Goal: Task Accomplishment & Management: Use online tool/utility

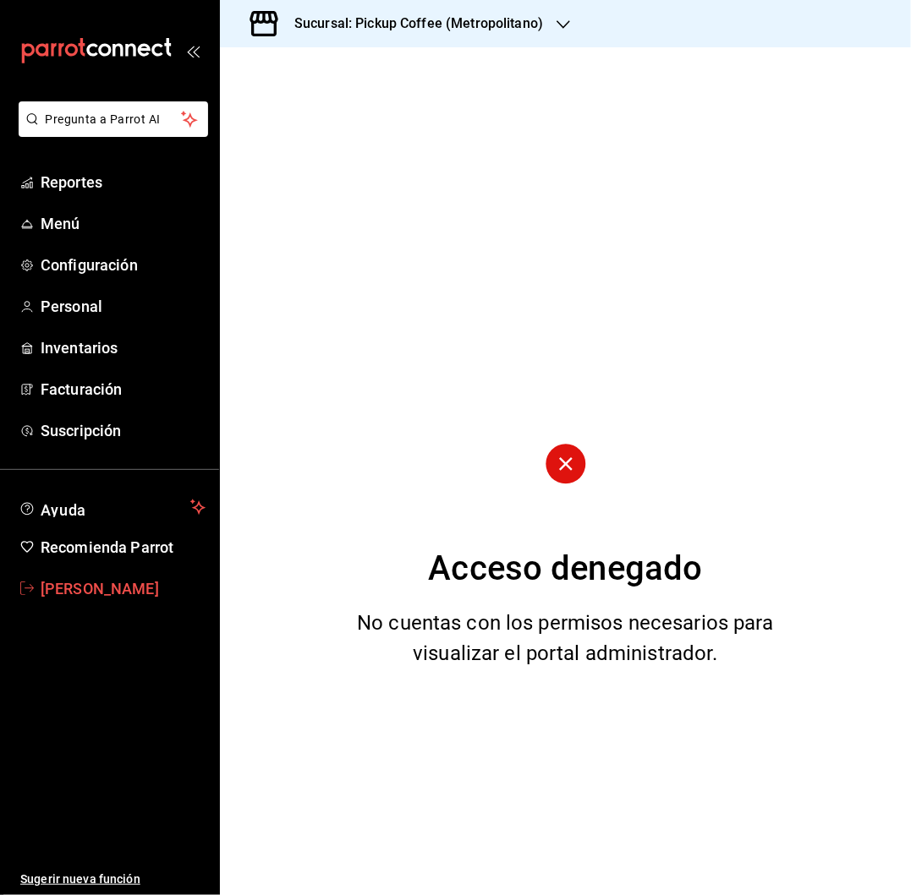
click at [84, 601] on link "[PERSON_NAME]" at bounding box center [109, 589] width 219 height 36
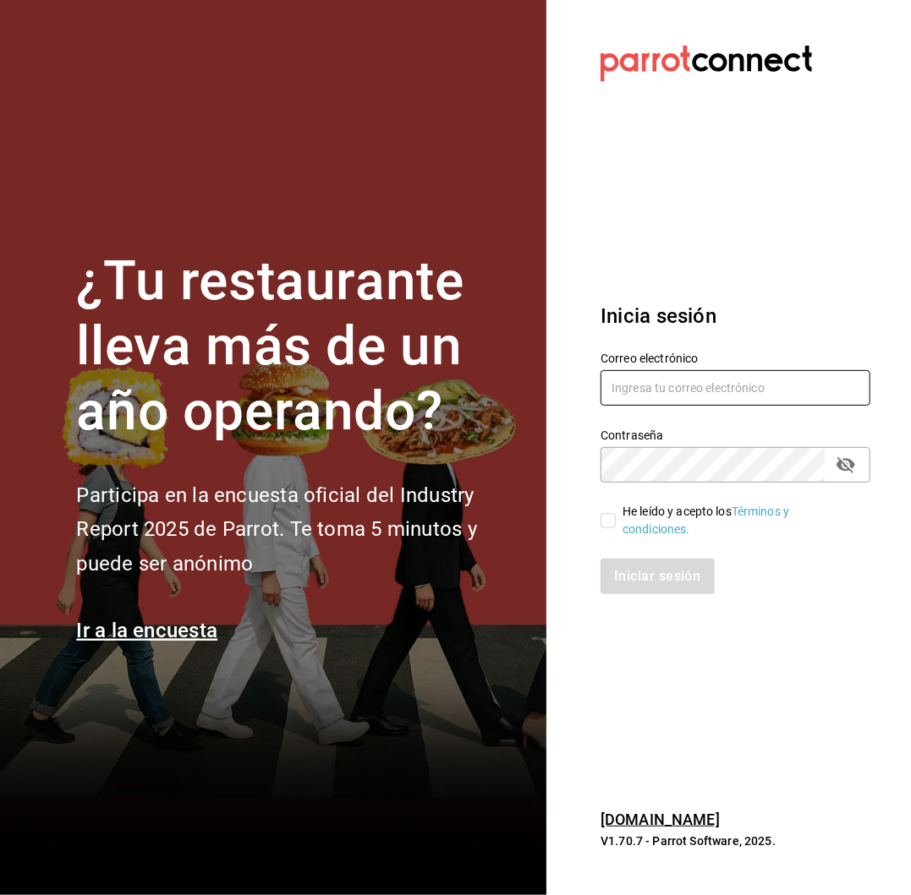
type input "[PERSON_NAME][EMAIL_ADDRESS][PERSON_NAME][DOMAIN_NAME]"
click at [604, 514] on input "He leído y acepto los Términos y condiciones." at bounding box center [607, 520] width 15 height 15
checkbox input "true"
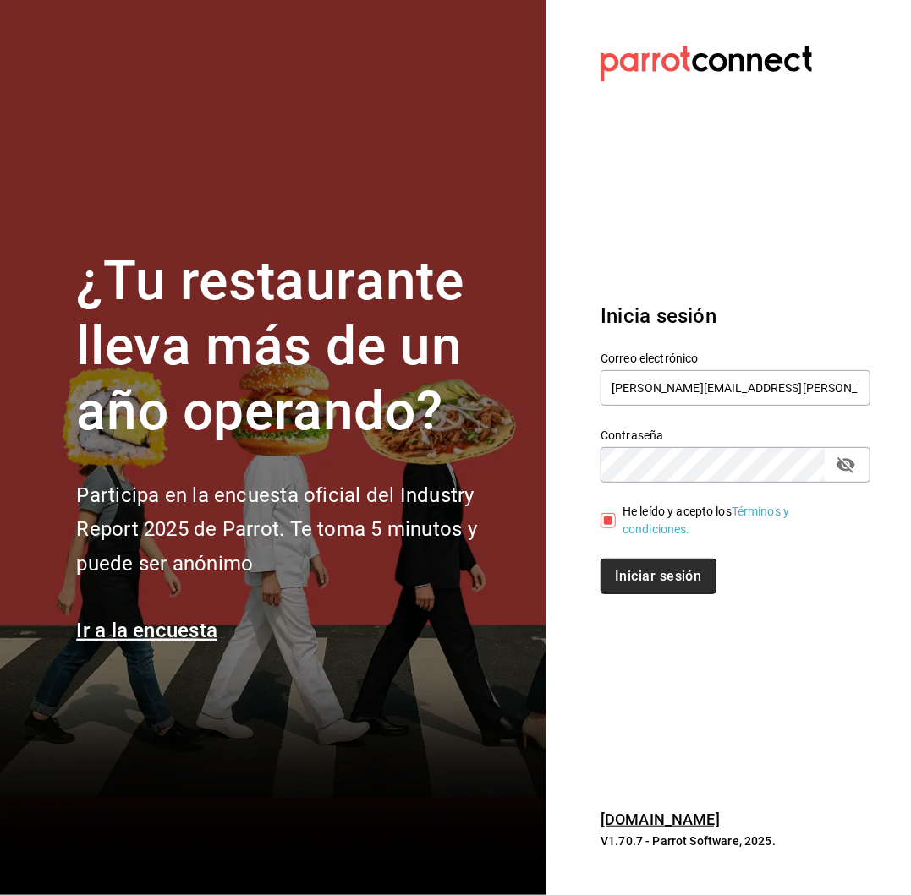
click at [646, 592] on button "Iniciar sesión" at bounding box center [657, 577] width 115 height 36
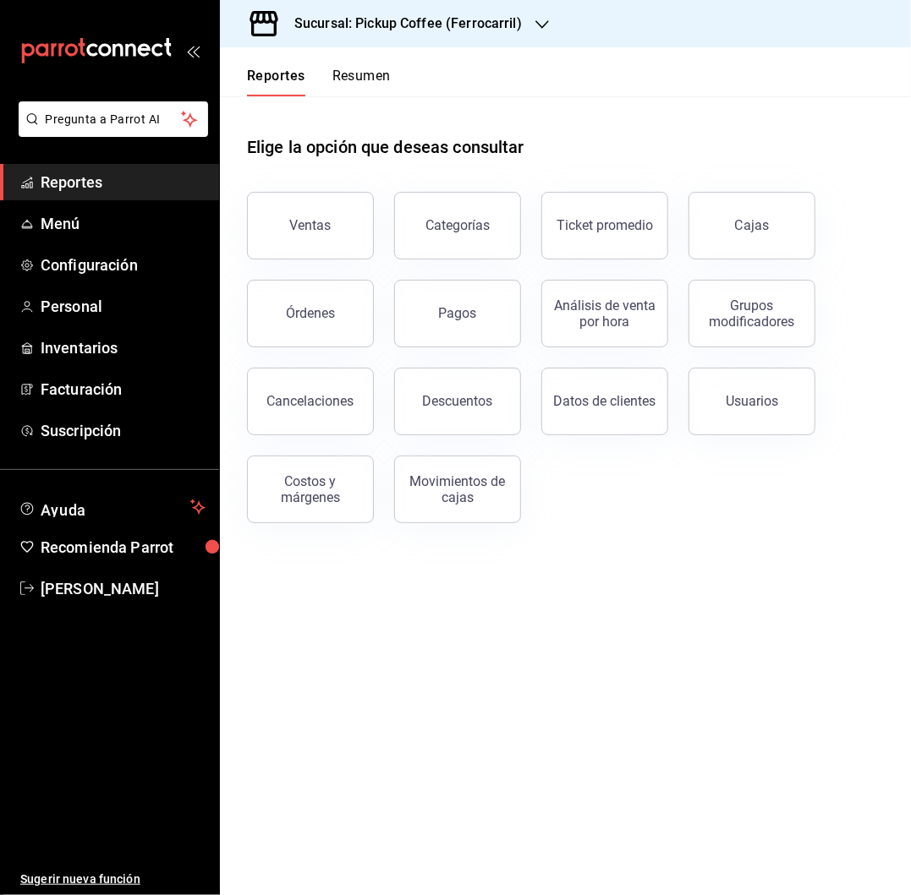
click at [478, 21] on h3 "Sucursal: Pickup Coffee (Ferrocarril)" at bounding box center [401, 24] width 241 height 20
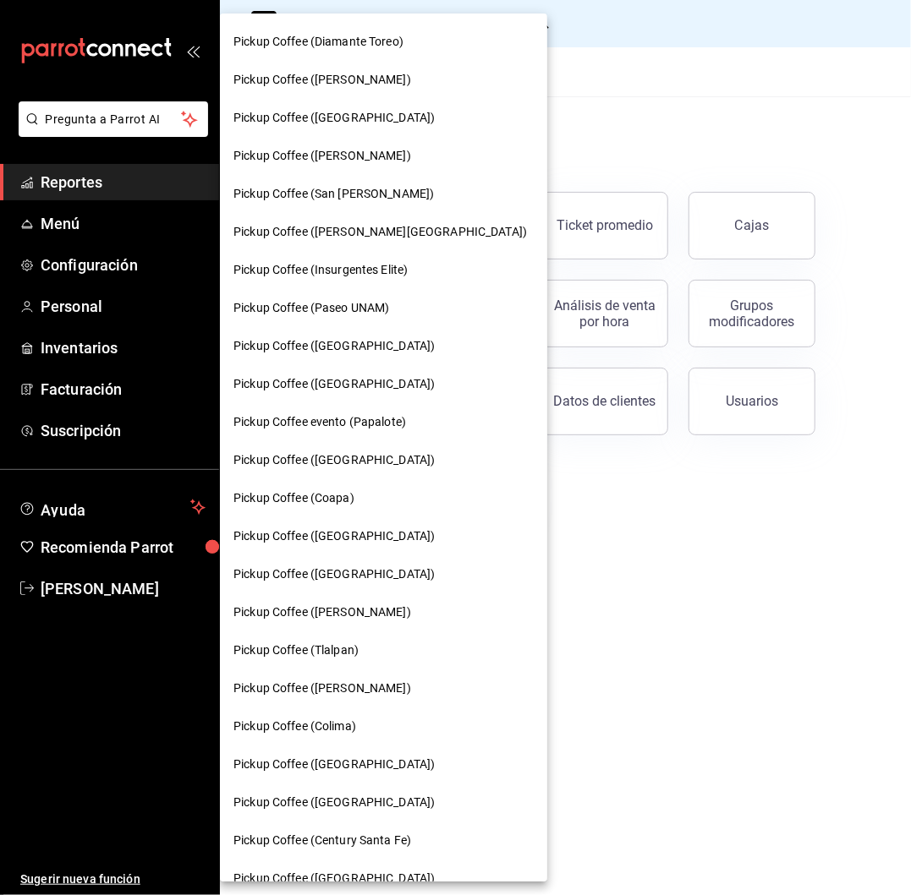
scroll to position [265, 0]
click at [353, 452] on span "Pickup Coffee ([GEOGRAPHIC_DATA])" at bounding box center [333, 460] width 201 height 18
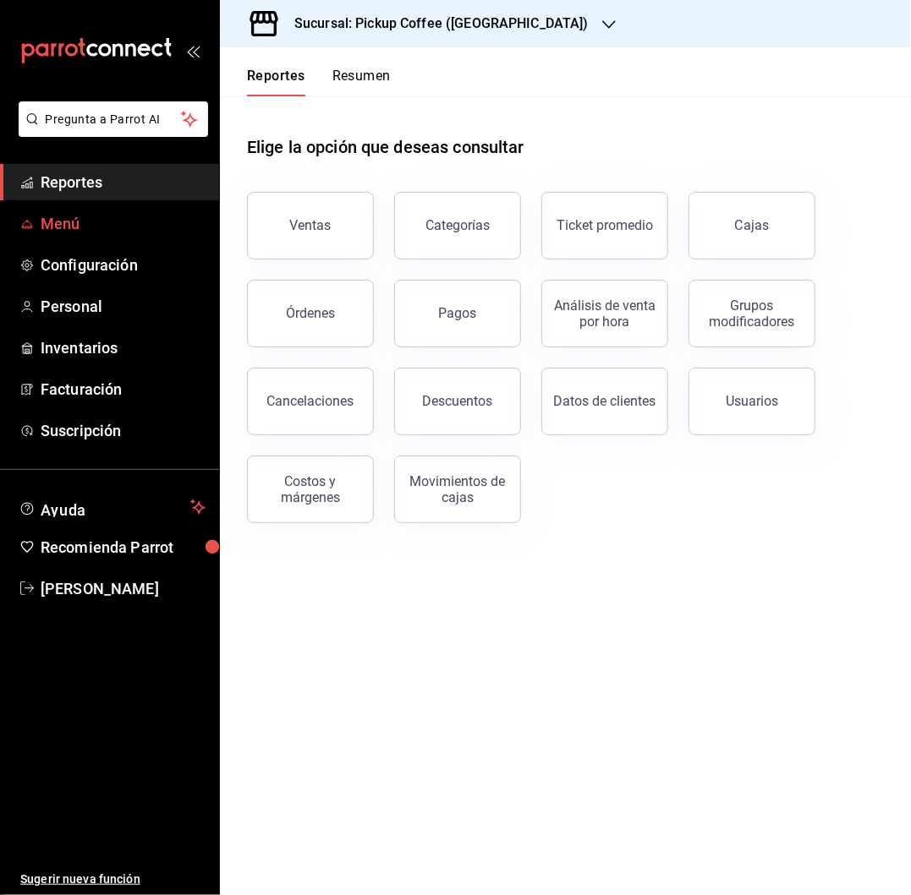
click at [54, 233] on span "Menú" at bounding box center [123, 223] width 165 height 23
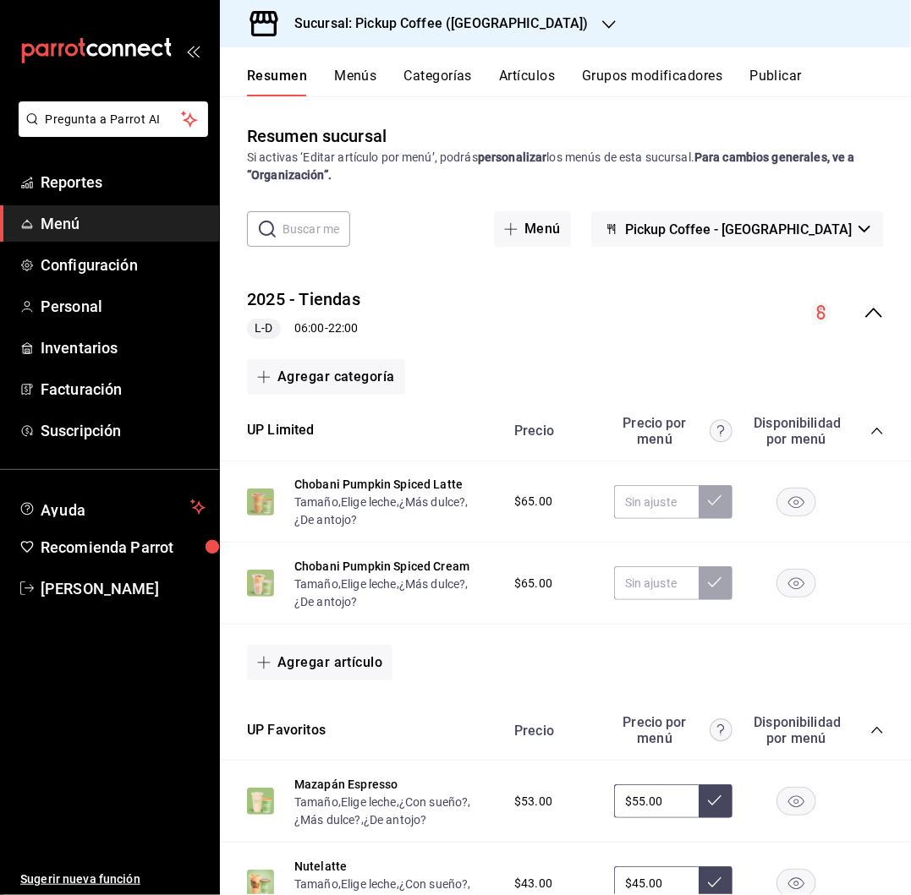
click at [863, 308] on icon "collapse-menu-row" at bounding box center [873, 313] width 20 height 20
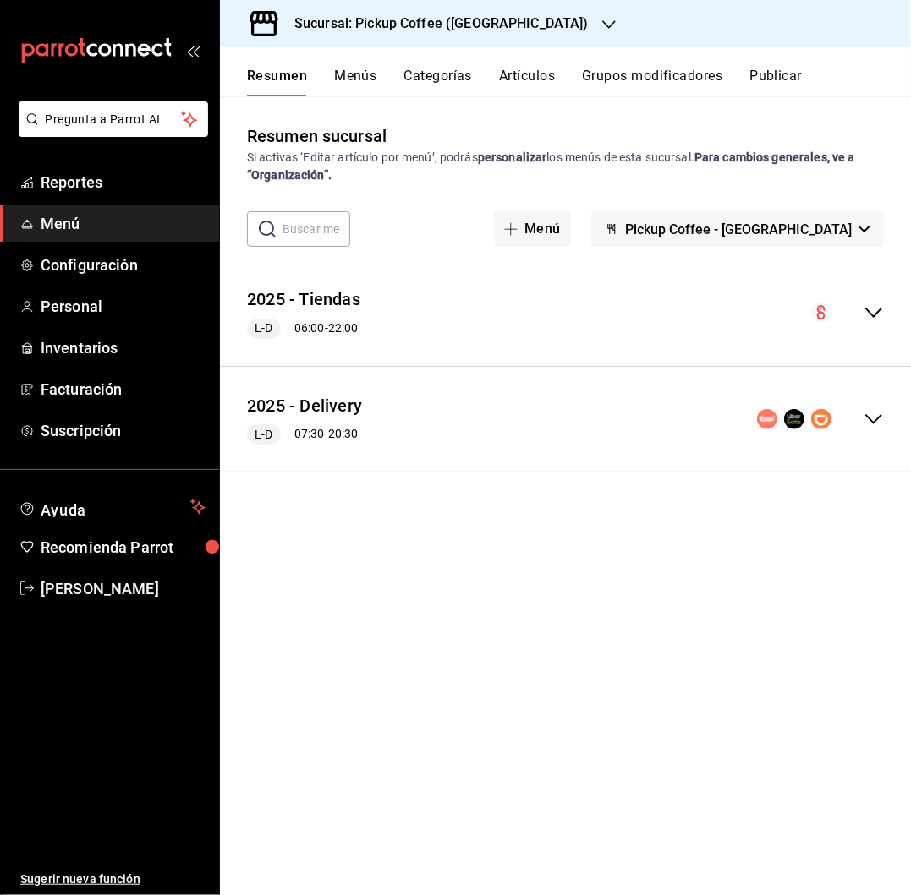
click at [875, 416] on icon "collapse-menu-row" at bounding box center [873, 419] width 20 height 20
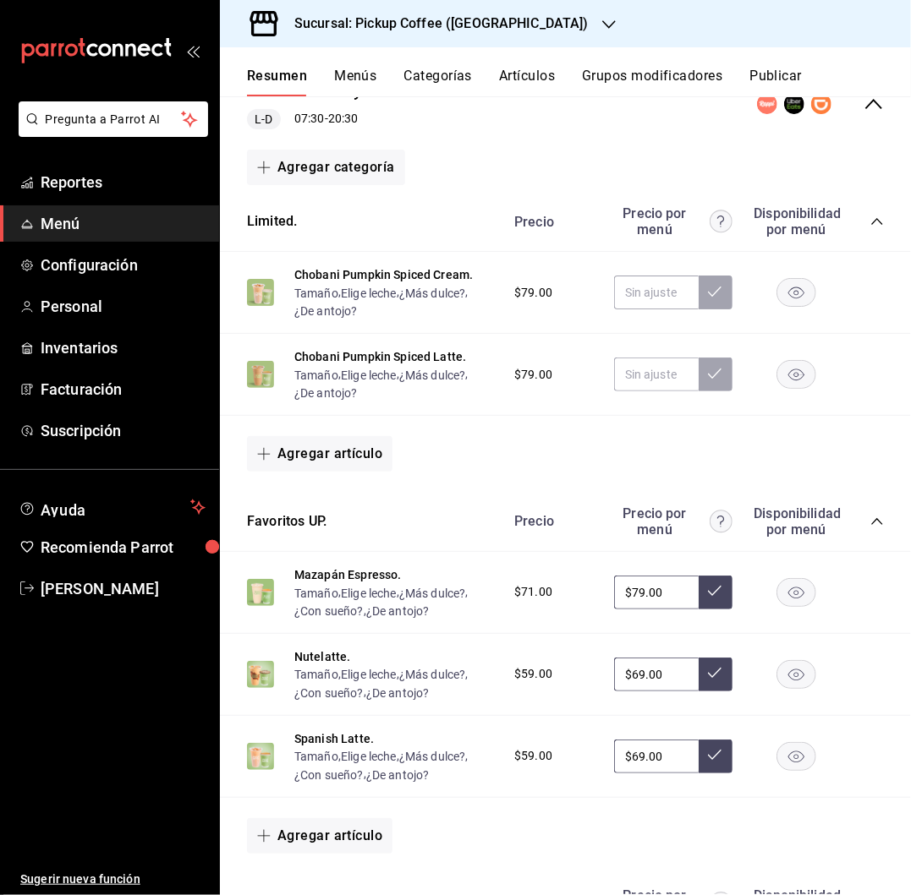
scroll to position [766, 0]
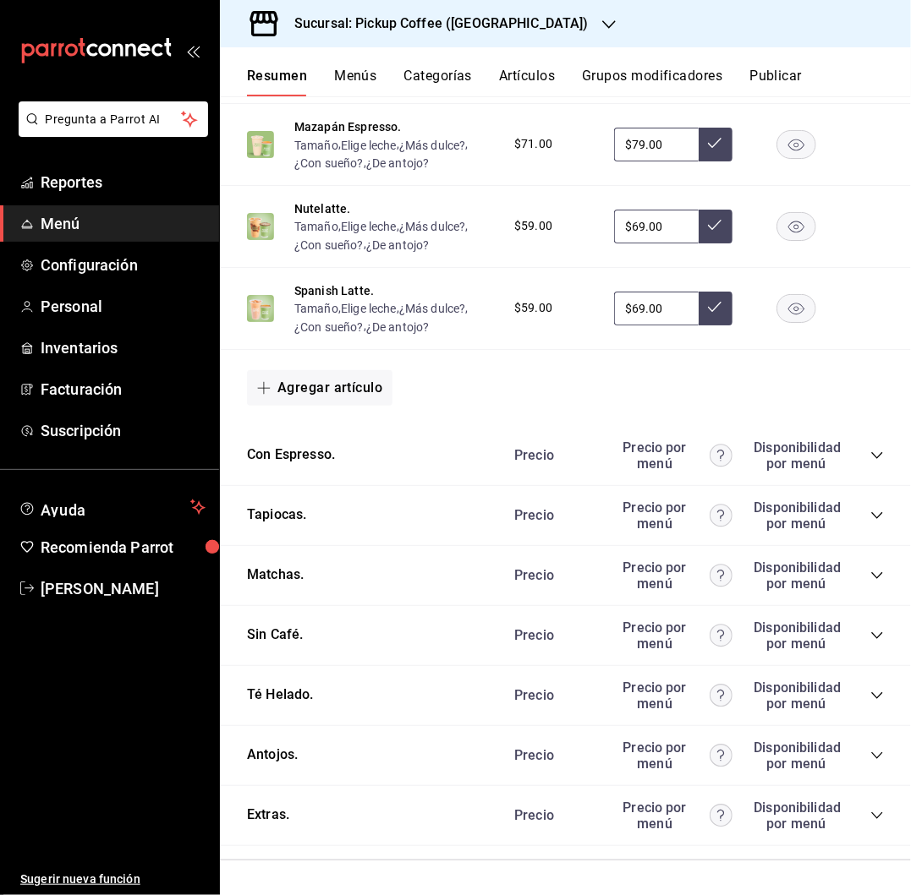
click at [870, 752] on icon "collapse-category-row" at bounding box center [877, 756] width 14 height 14
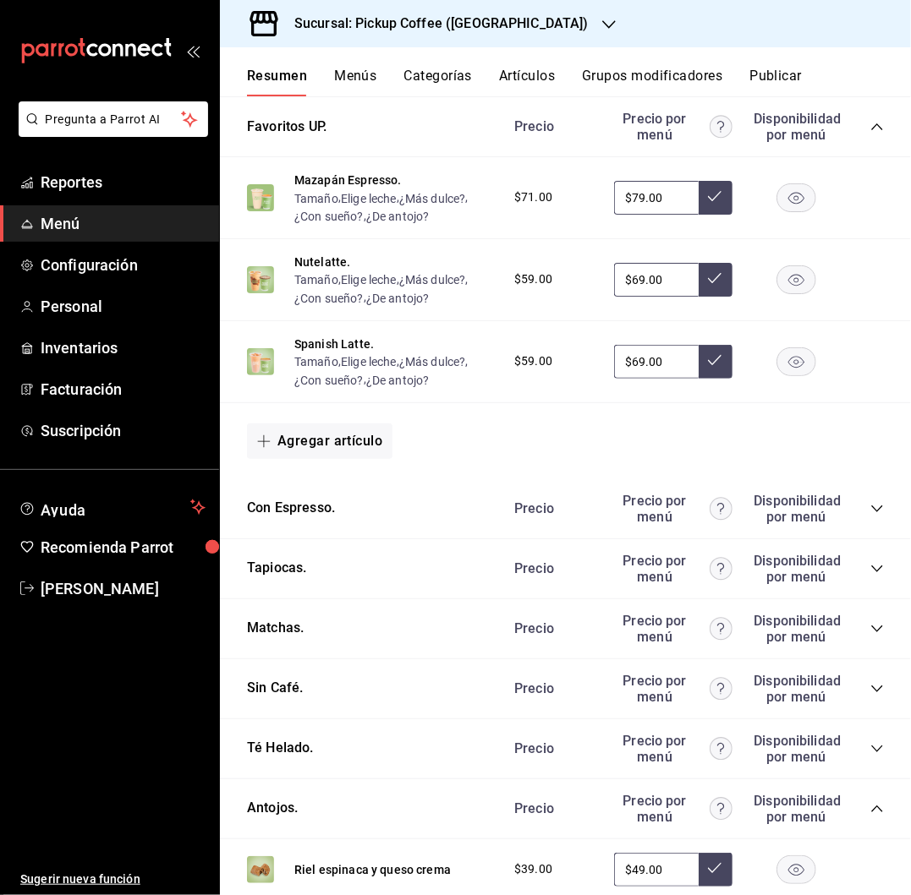
scroll to position [709, 0]
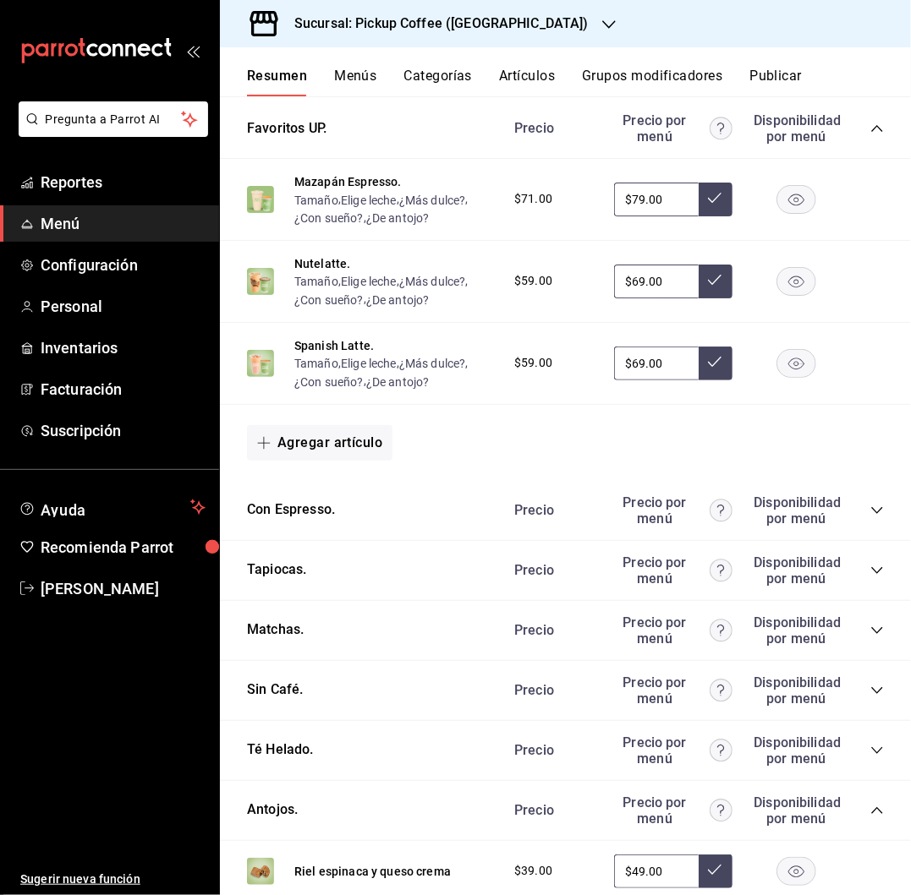
click at [518, 24] on h3 "Sucursal: Pickup Coffee (Montevideo)" at bounding box center [435, 24] width 308 height 20
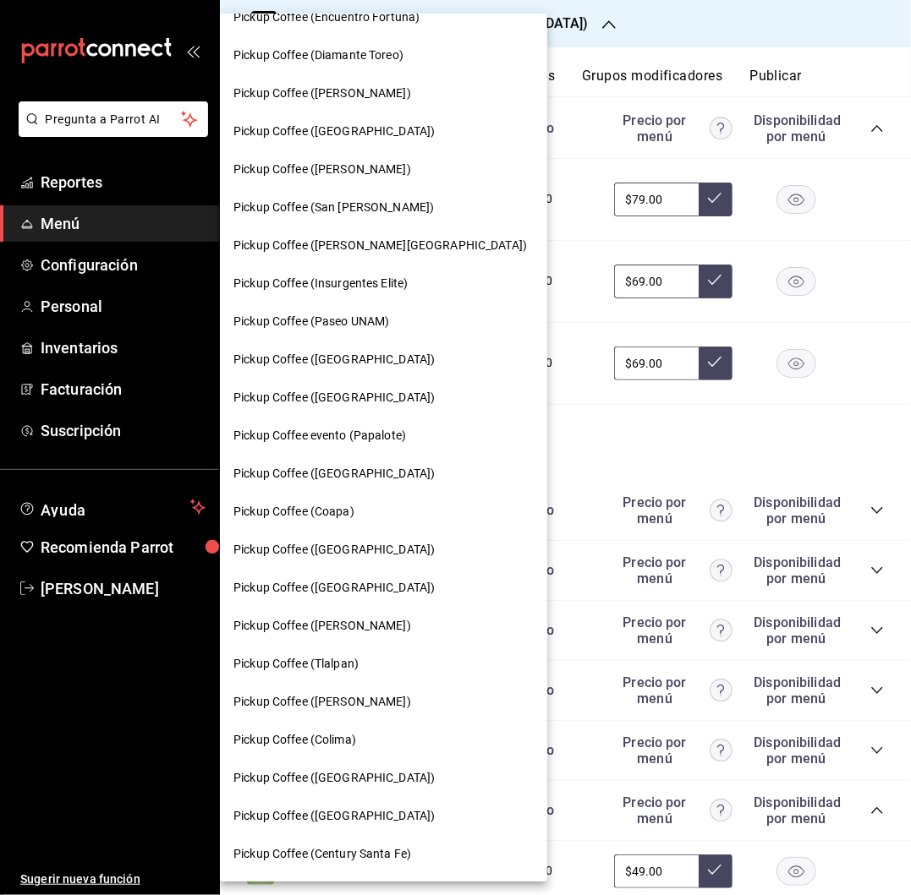
scroll to position [251, 0]
click at [381, 622] on span "Pickup Coffee (Pabellon Cuauhtemoc)" at bounding box center [322, 625] width 178 height 18
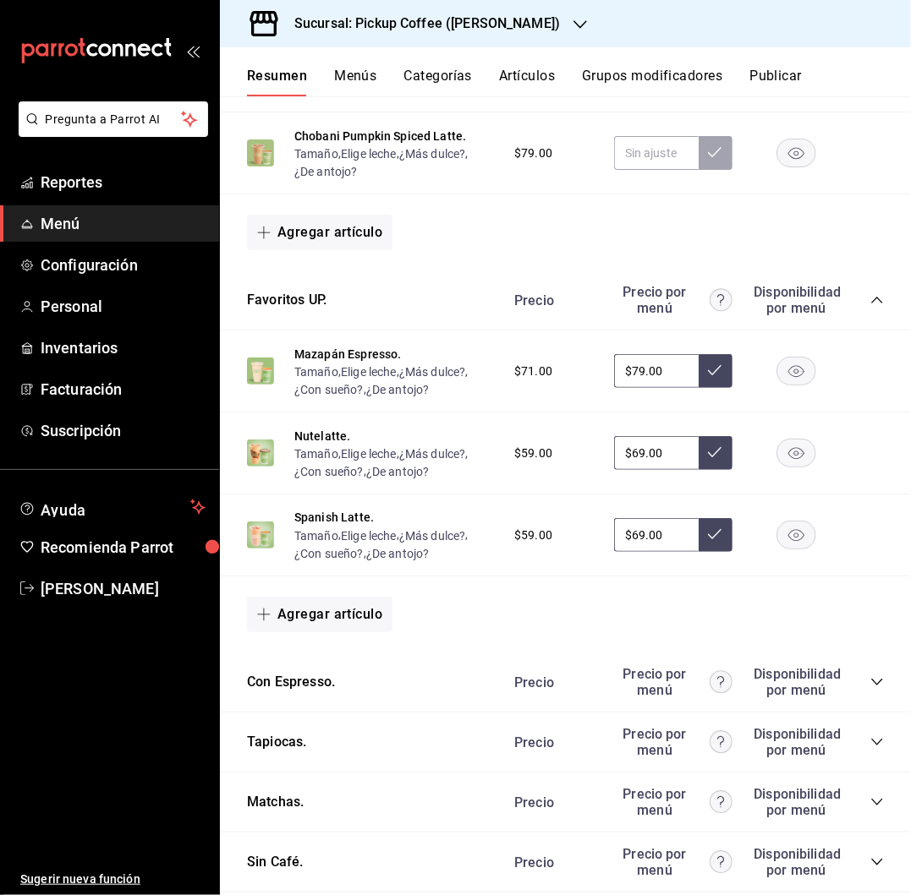
scroll to position [575, 0]
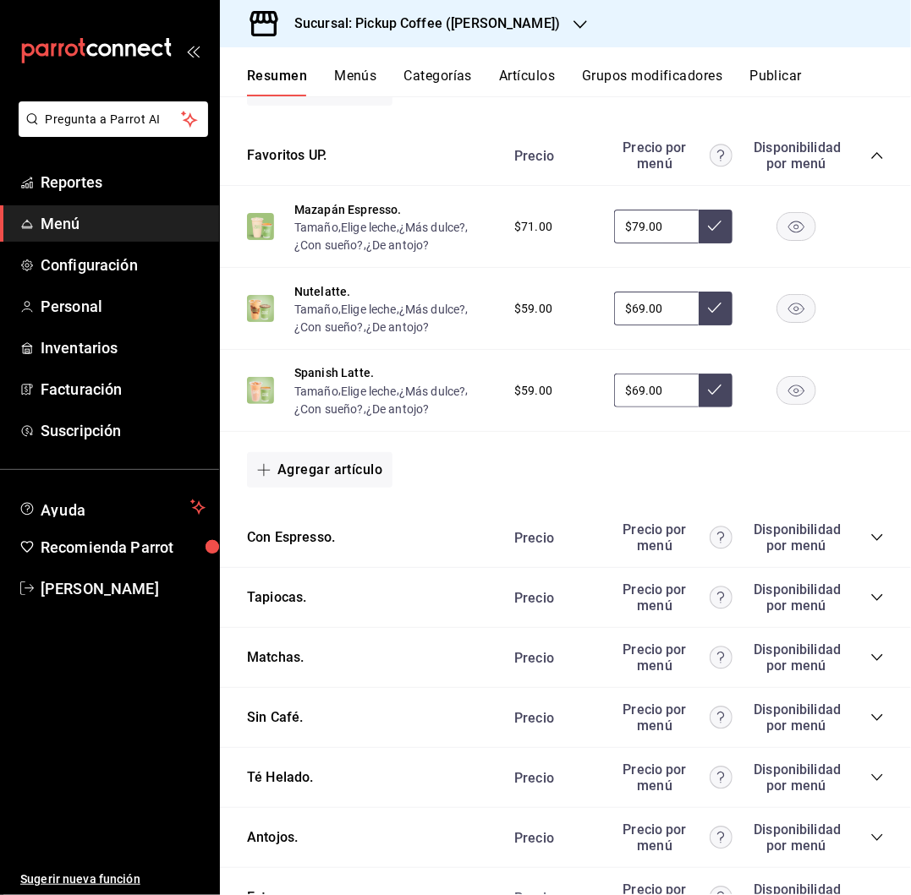
click at [870, 535] on icon "collapse-category-row" at bounding box center [877, 538] width 14 height 14
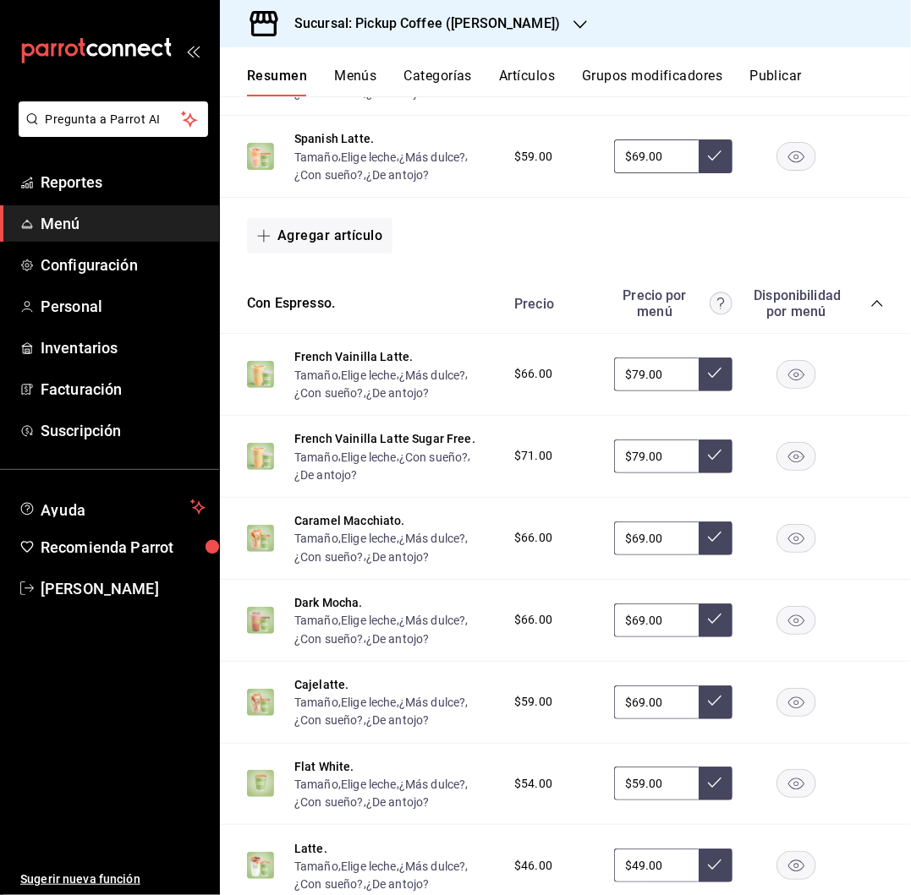
scroll to position [860, 0]
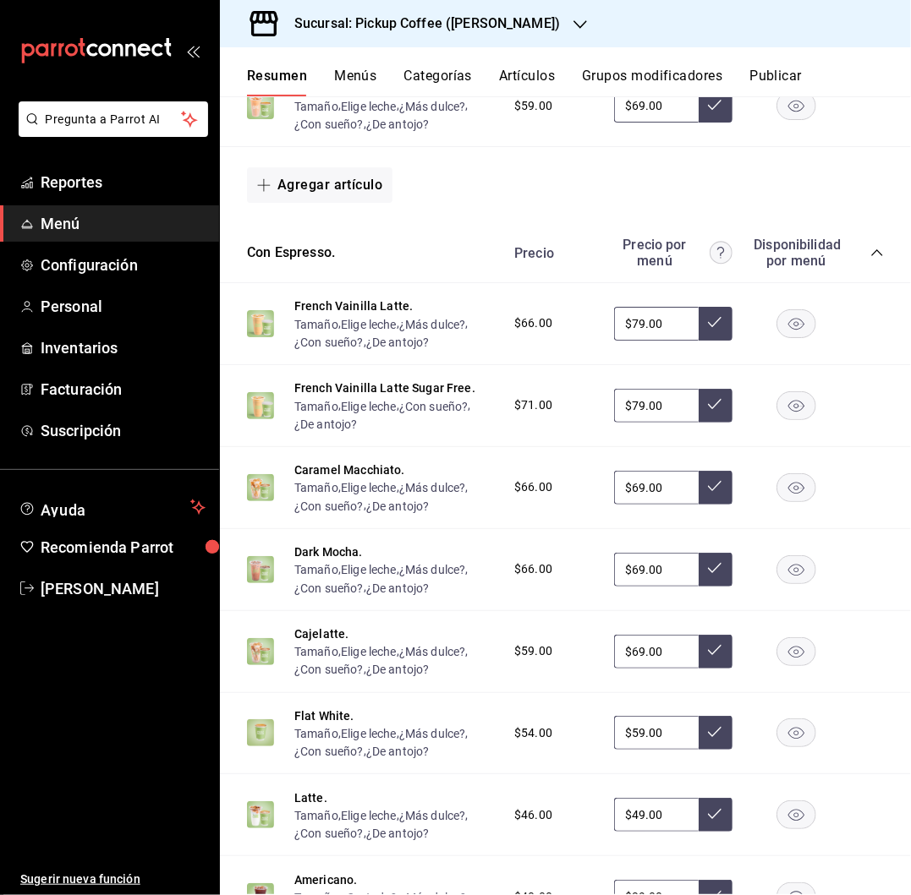
click at [777, 570] on rect "button" at bounding box center [796, 569] width 39 height 28
click at [474, 8] on div "Sucursal: Pickup Coffee (Pabellon Cuauhtemoc)" at bounding box center [413, 23] width 360 height 47
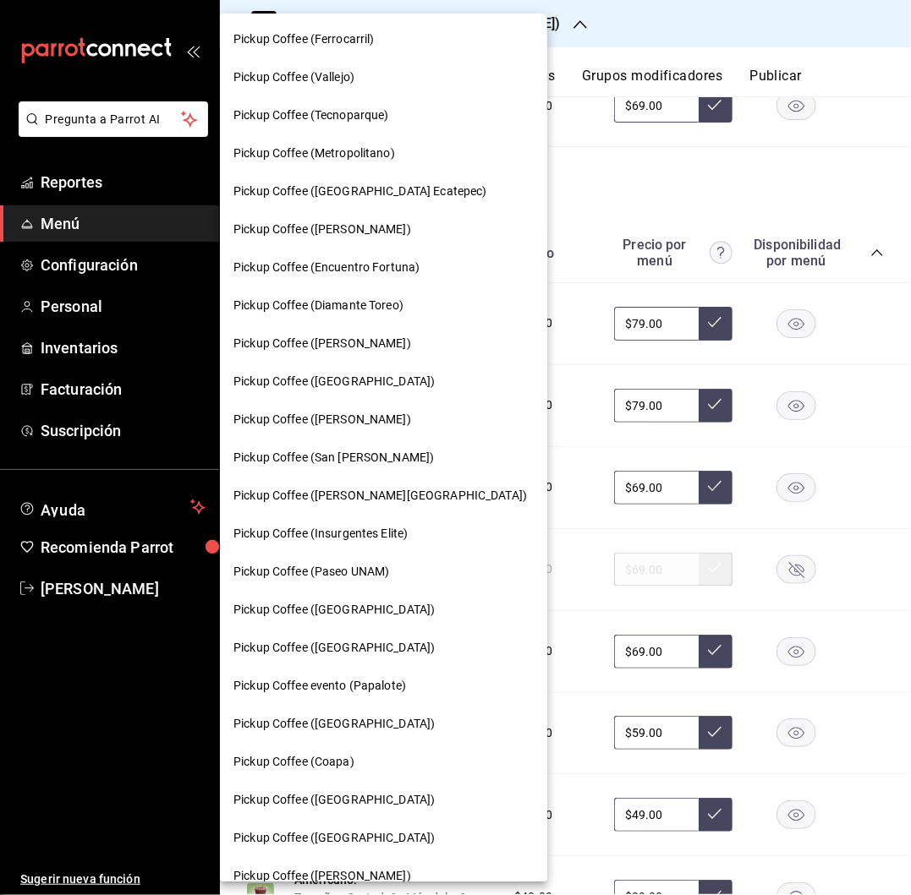
click at [346, 648] on span "Pickup Coffee (Monterrey)" at bounding box center [333, 648] width 201 height 18
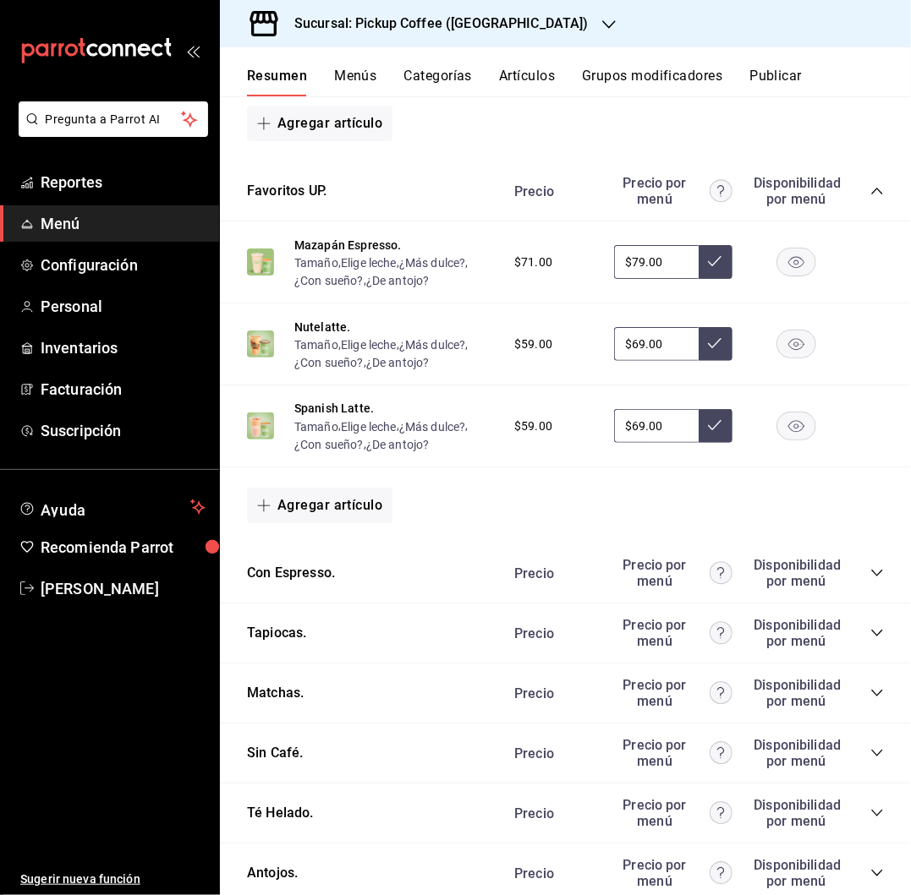
scroll to position [766, 0]
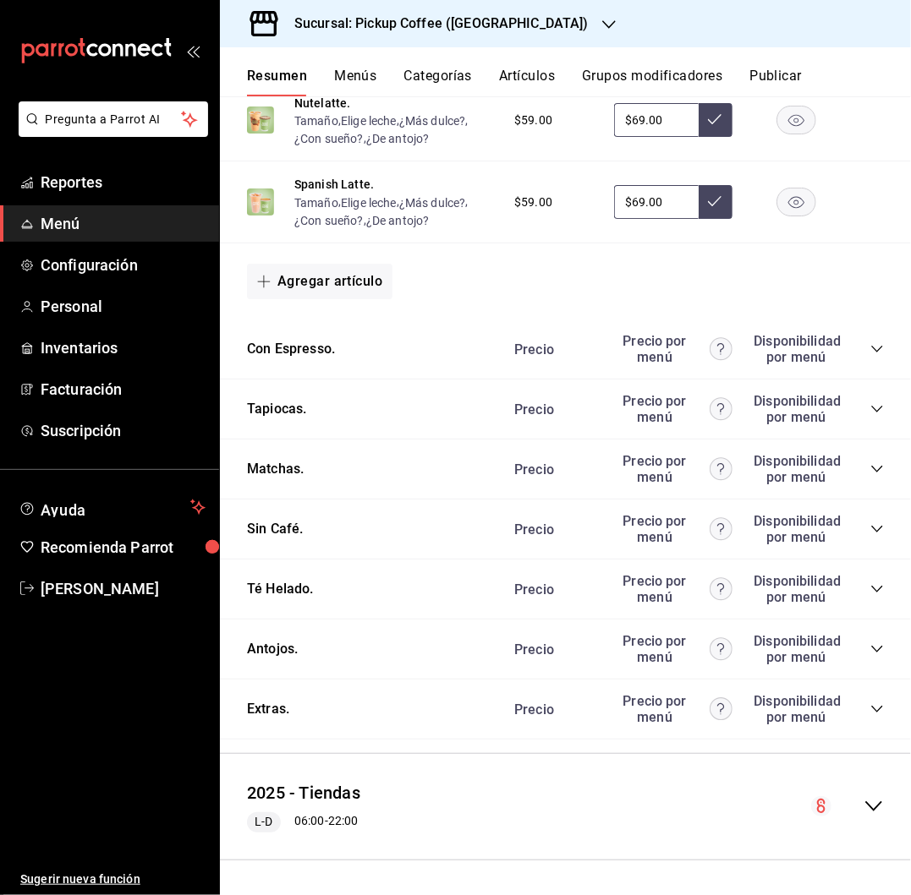
click at [870, 646] on icon "collapse-category-row" at bounding box center [877, 650] width 14 height 14
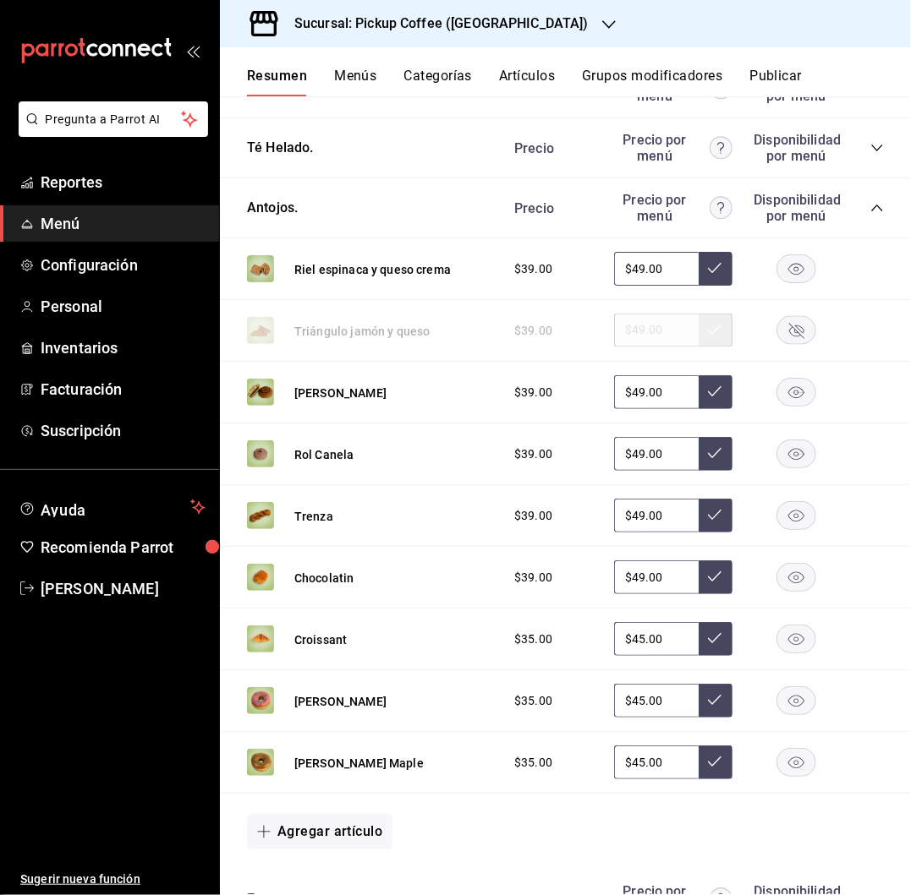
scroll to position [1204, 0]
click at [785, 512] on rect "button" at bounding box center [796, 517] width 39 height 28
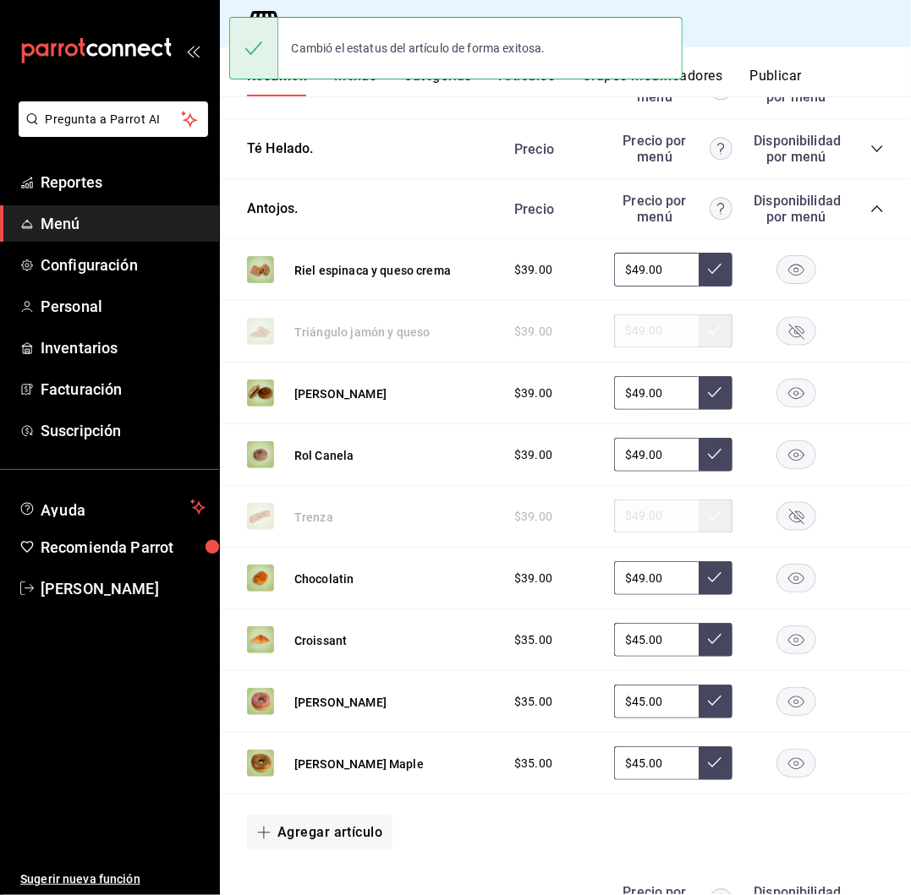
click at [788, 701] on icon "button" at bounding box center [796, 703] width 16 height 12
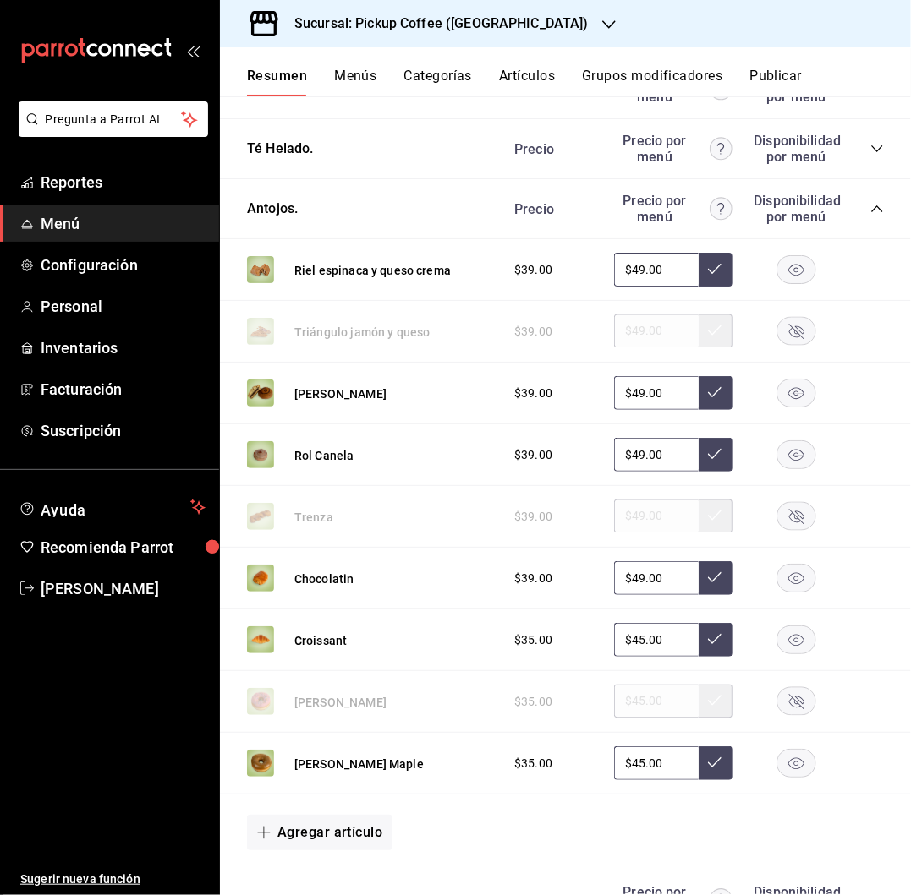
click at [785, 75] on button "Publicar" at bounding box center [775, 82] width 52 height 29
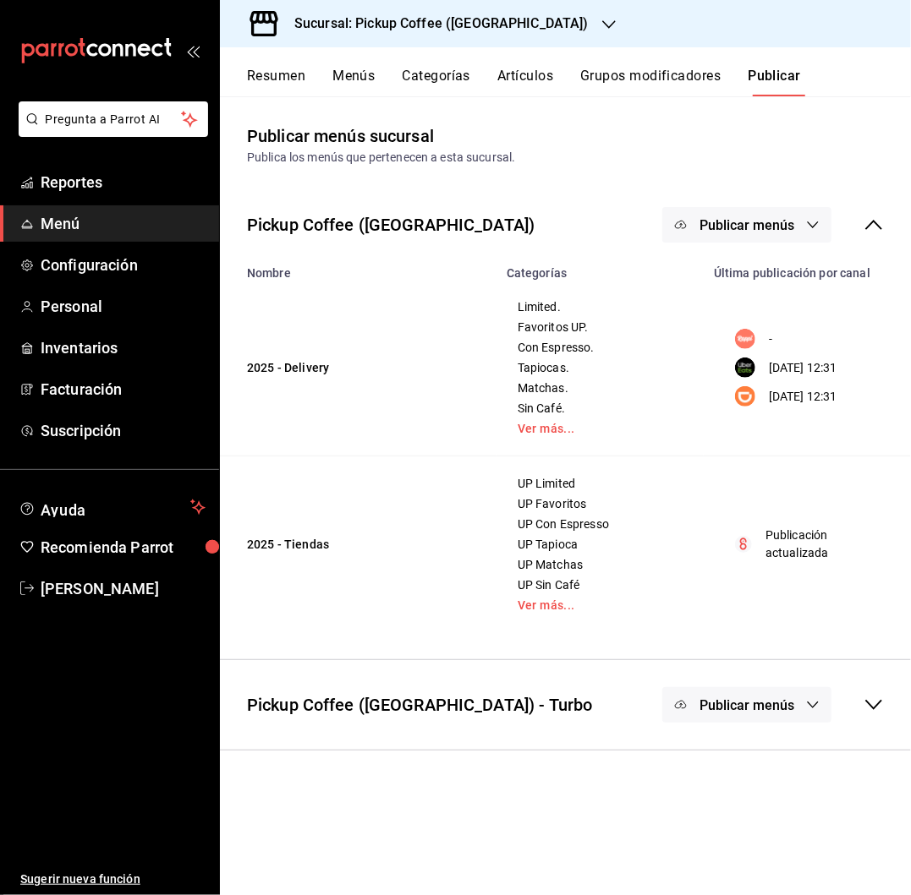
click at [798, 228] on button "Publicar menús" at bounding box center [746, 225] width 169 height 36
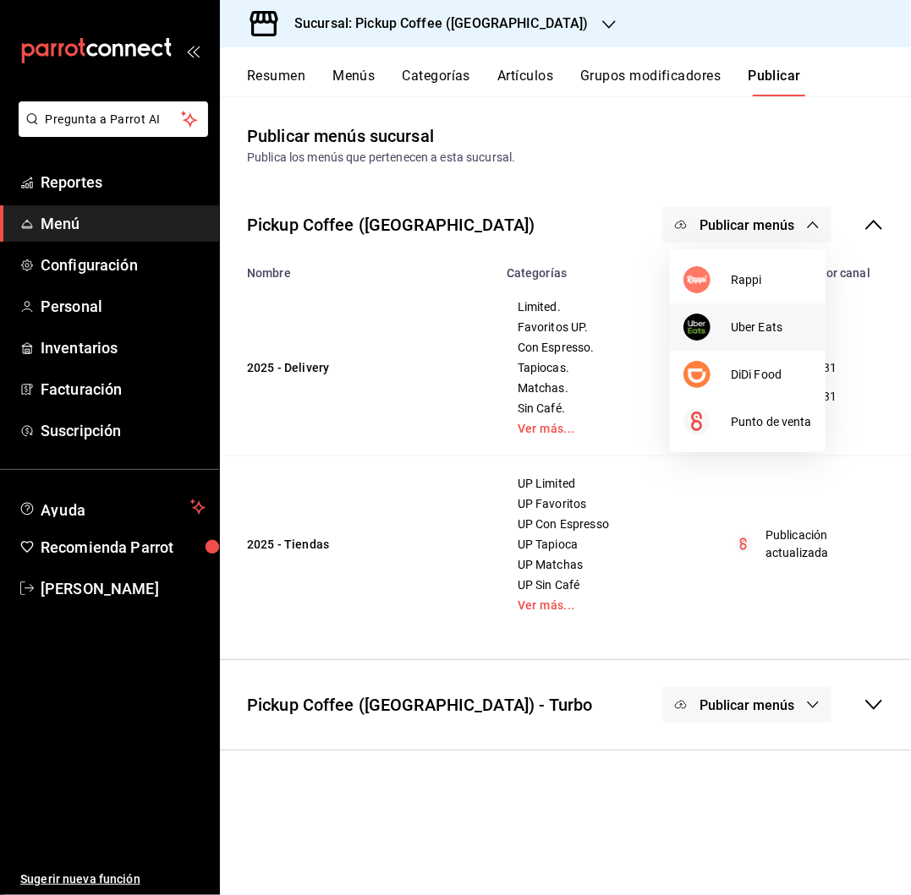
click at [759, 330] on span "Uber Eats" at bounding box center [770, 328] width 81 height 18
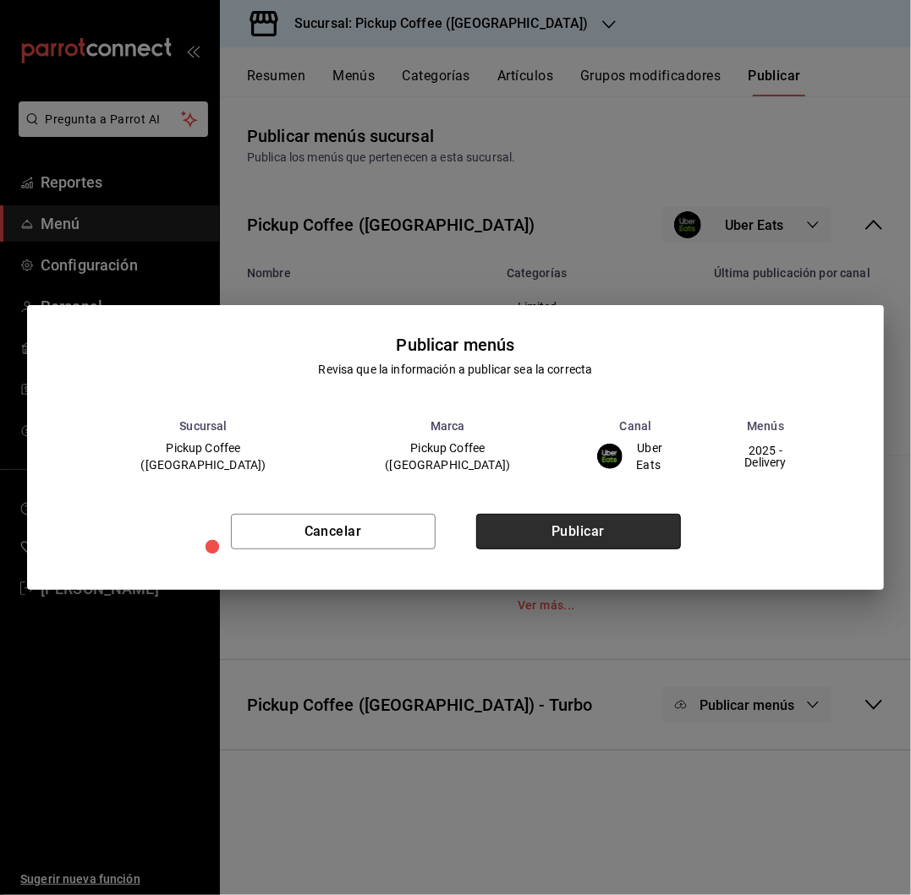
click at [564, 529] on button "Publicar" at bounding box center [578, 532] width 205 height 36
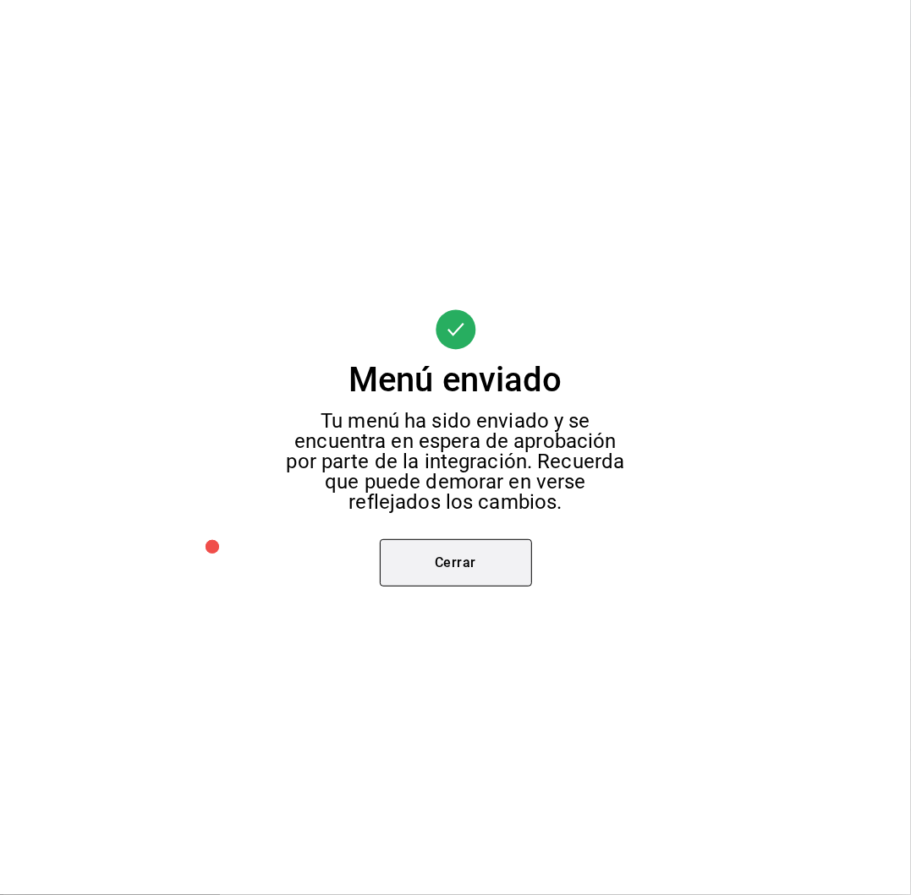
click at [474, 563] on button "Cerrar" at bounding box center [456, 562] width 152 height 47
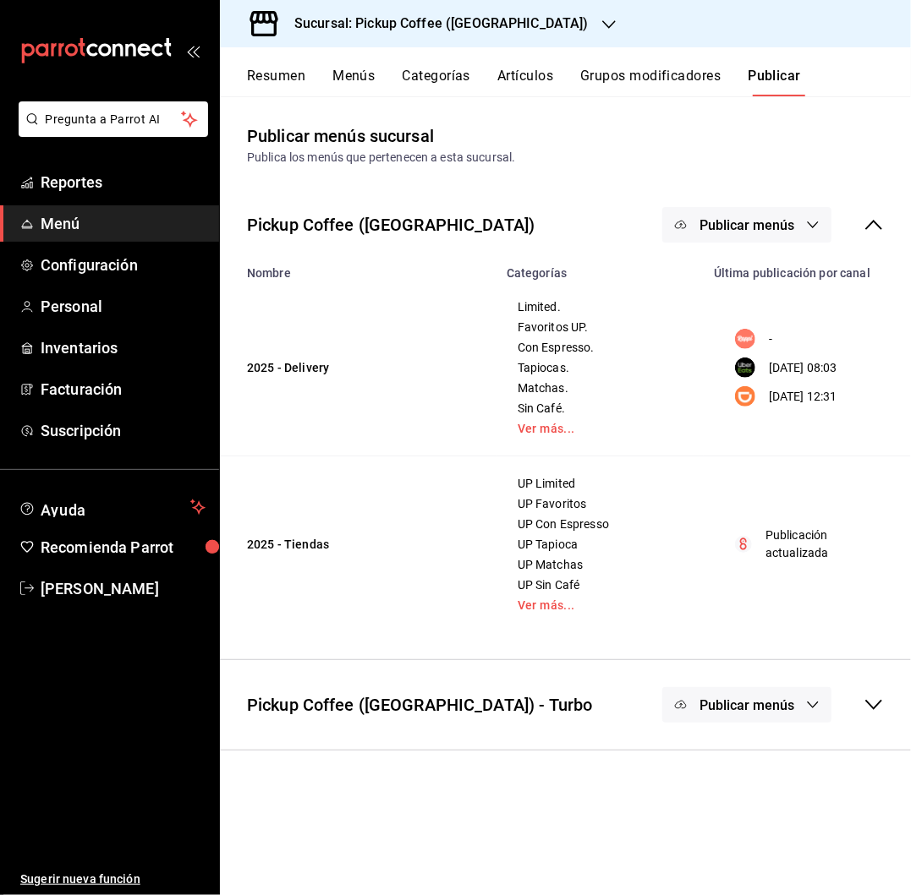
click at [748, 229] on span "Publicar menús" at bounding box center [746, 225] width 95 height 16
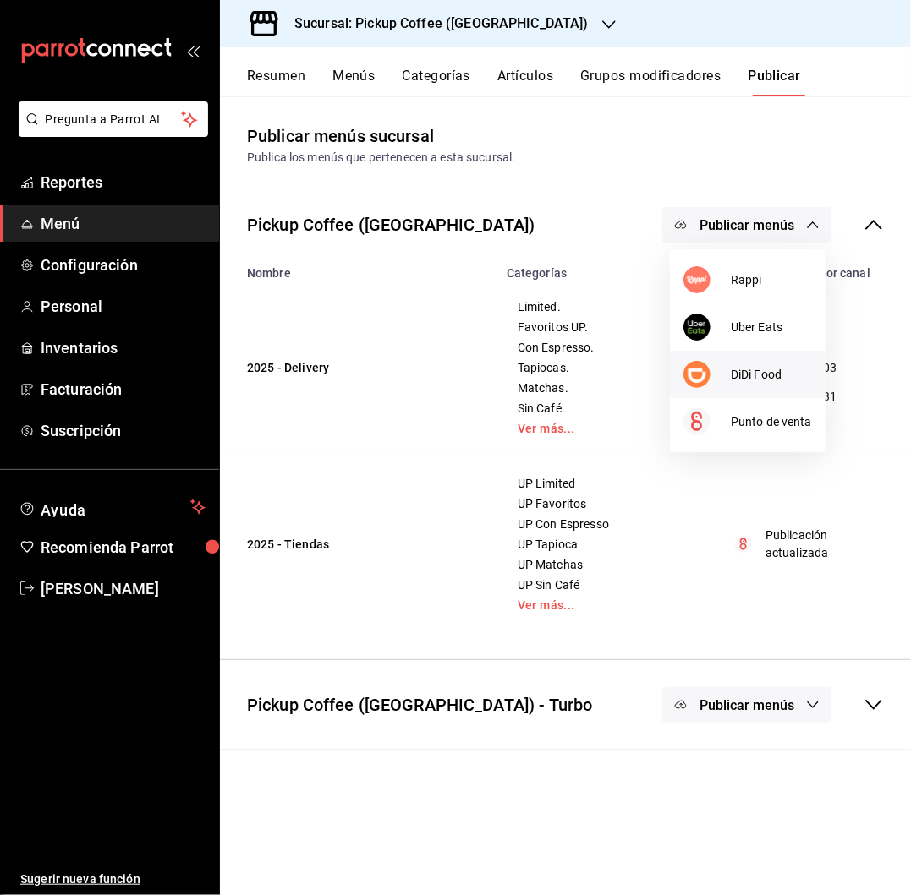
click at [751, 373] on span "DiDi Food" at bounding box center [770, 375] width 81 height 18
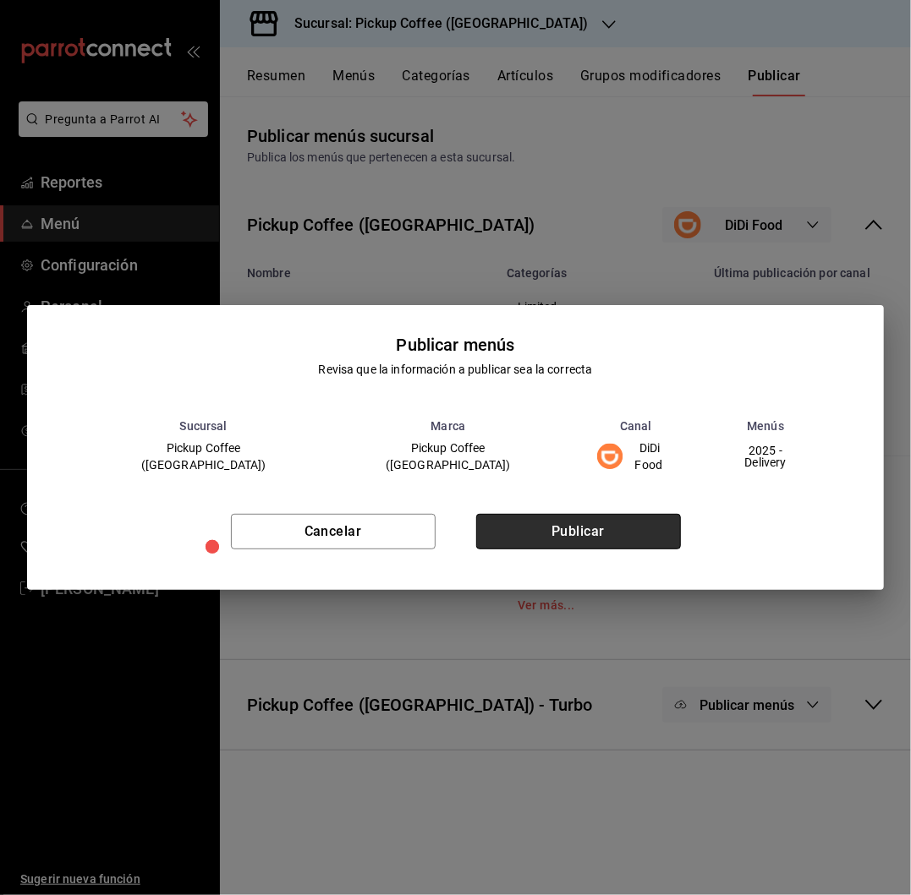
click at [580, 524] on button "Publicar" at bounding box center [578, 532] width 205 height 36
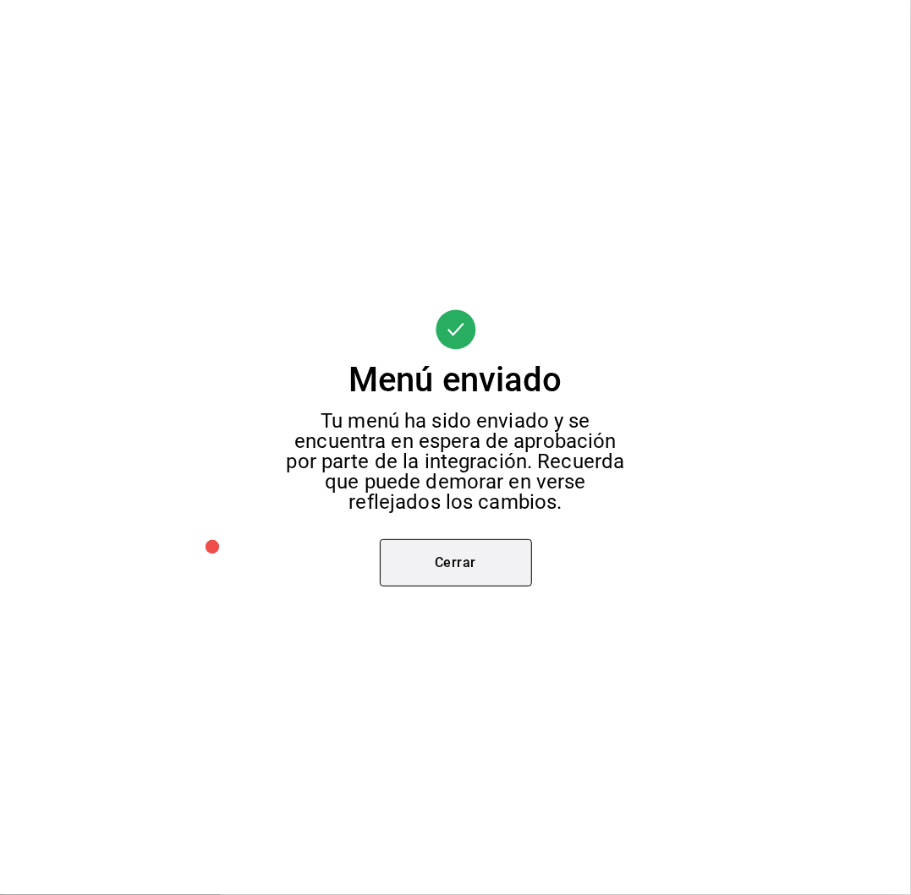
click at [497, 558] on button "Cerrar" at bounding box center [456, 562] width 152 height 47
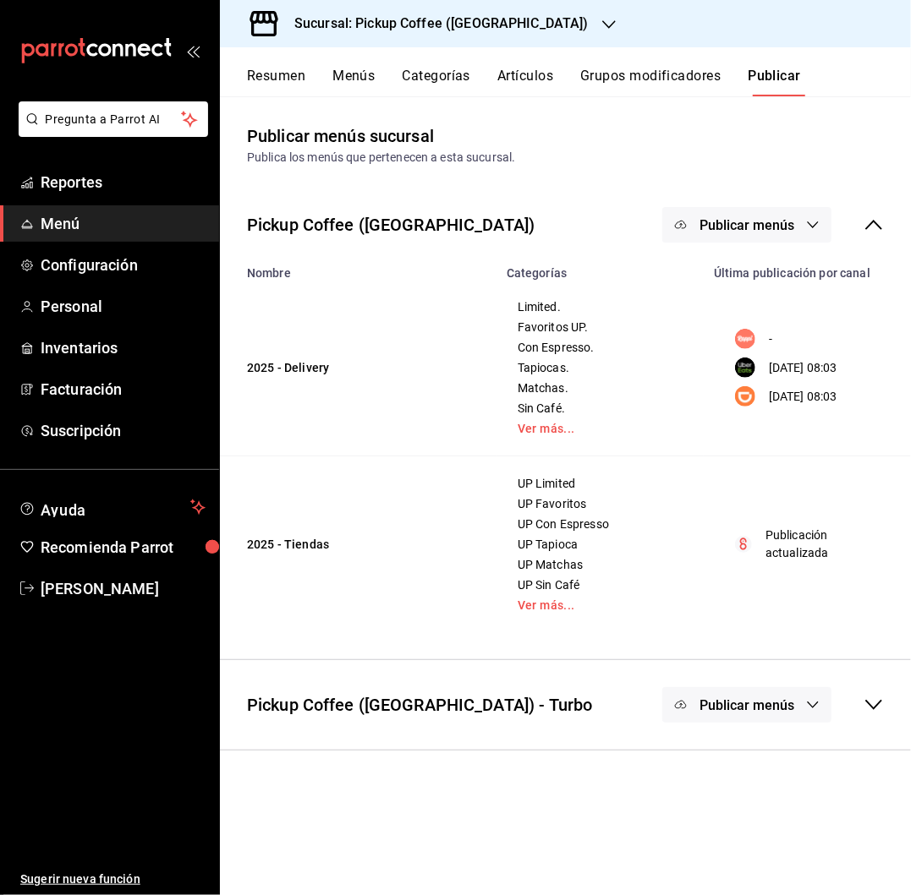
click at [521, 20] on div "Sucursal: Pickup Coffee (Monterrey)" at bounding box center [427, 23] width 389 height 47
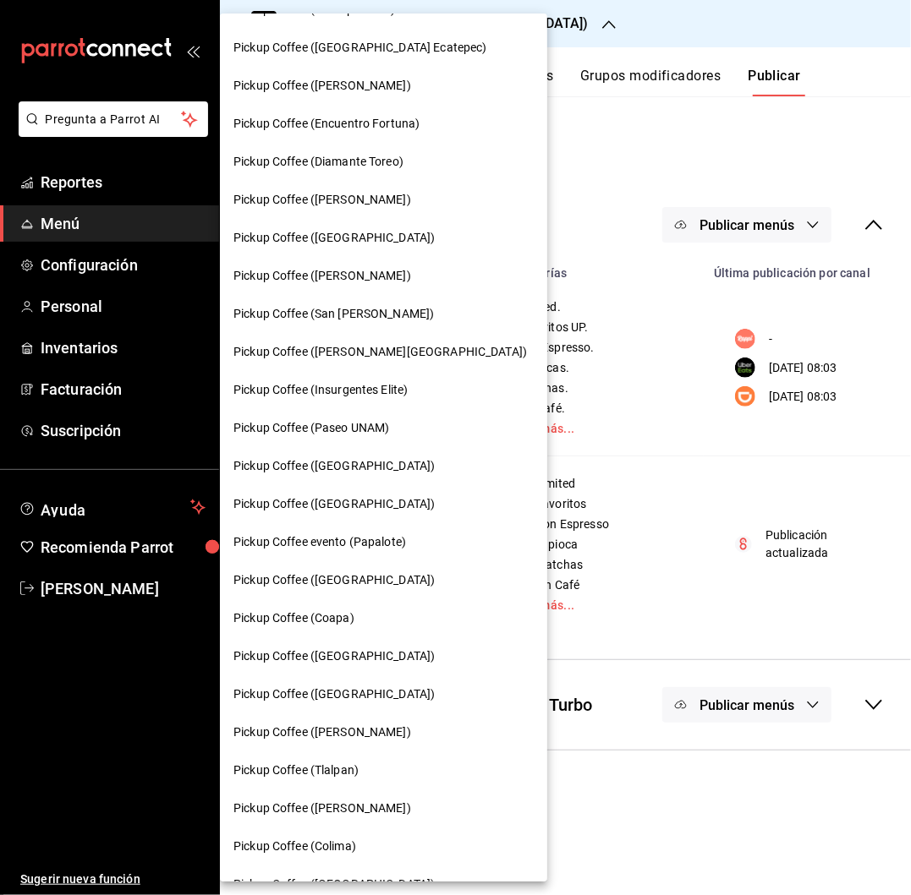
scroll to position [146, 0]
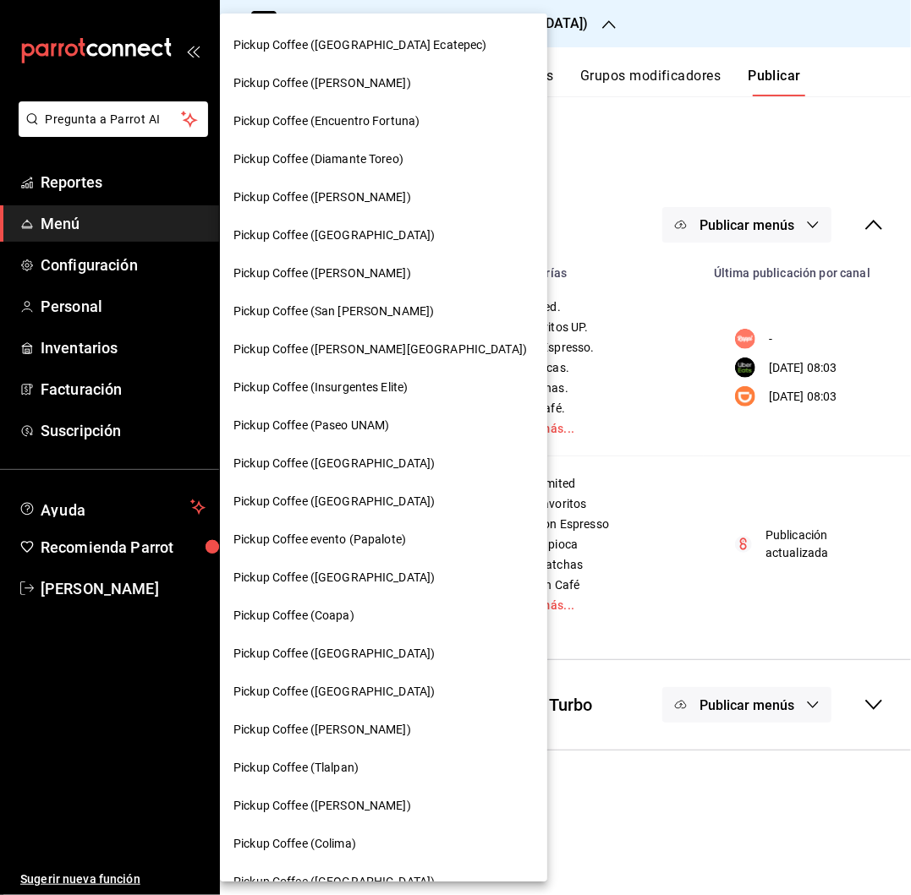
click at [380, 731] on span "Pickup Coffee (Pabellon Cuauhtemoc)" at bounding box center [322, 730] width 178 height 18
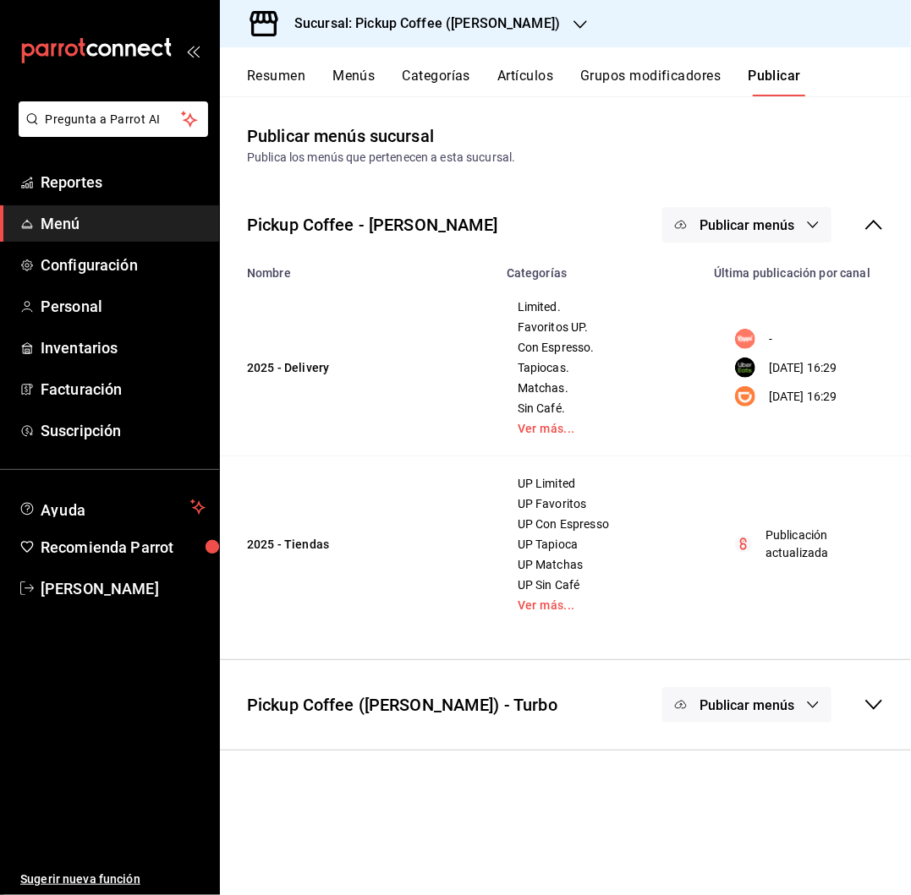
click at [736, 226] on span "Publicar menús" at bounding box center [746, 225] width 95 height 16
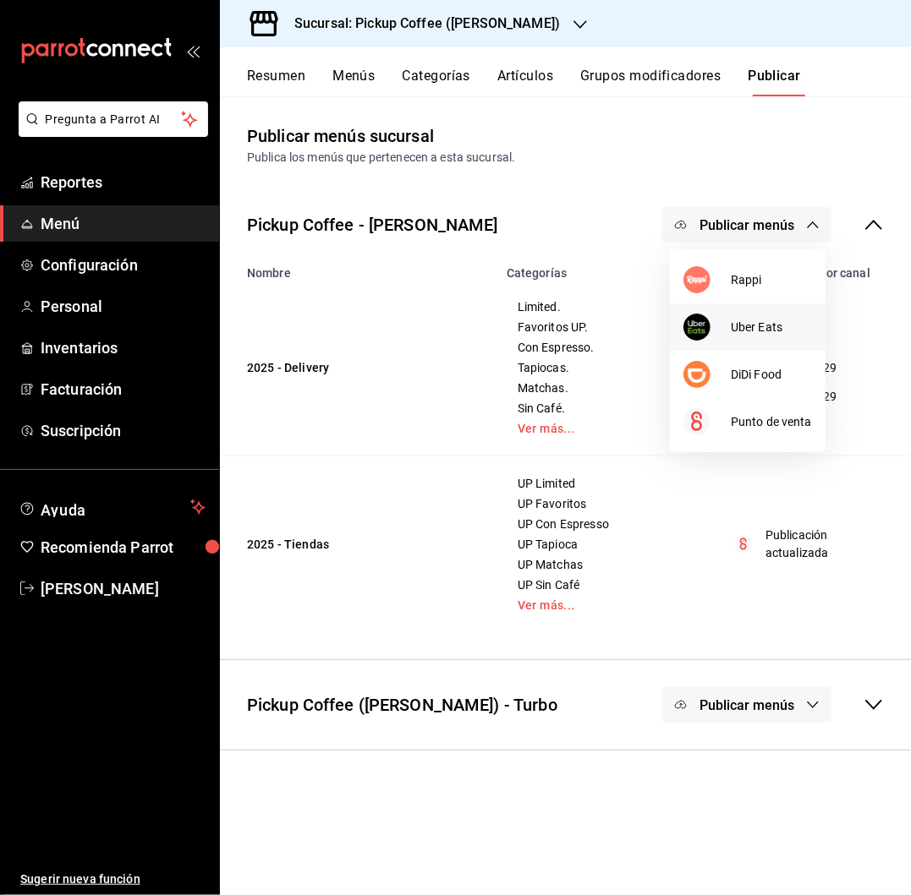
click at [724, 344] on li "Uber Eats" at bounding box center [748, 327] width 156 height 47
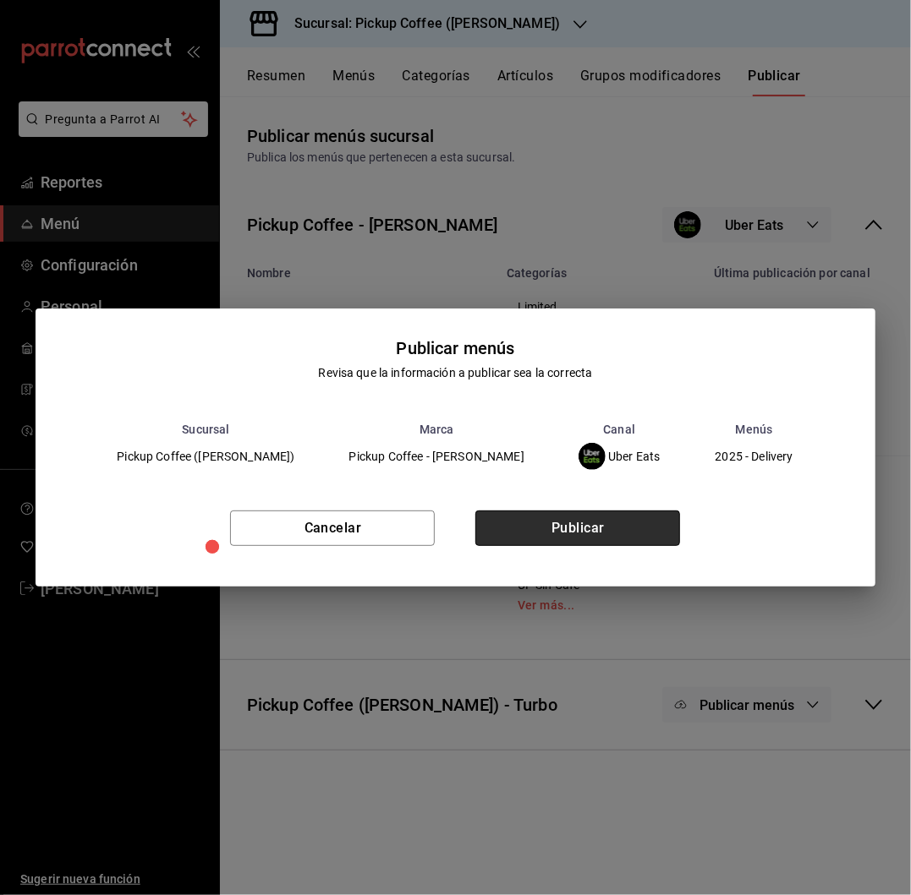
click at [553, 536] on button "Publicar" at bounding box center [577, 529] width 205 height 36
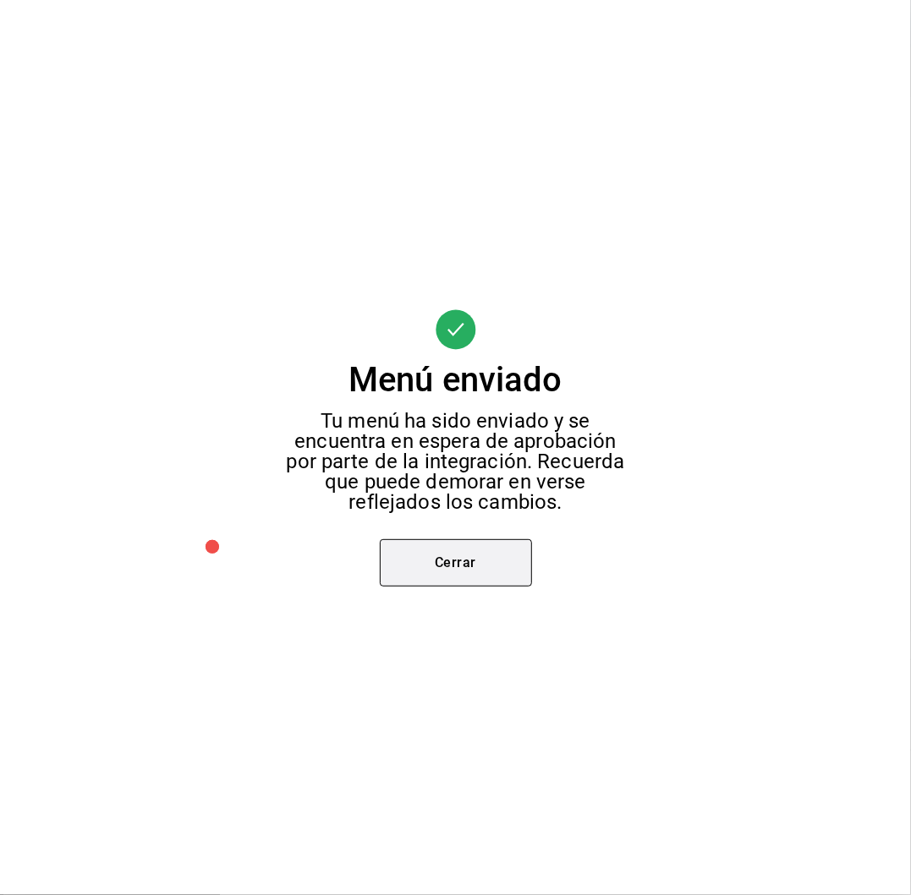
click at [485, 555] on button "Cerrar" at bounding box center [456, 562] width 152 height 47
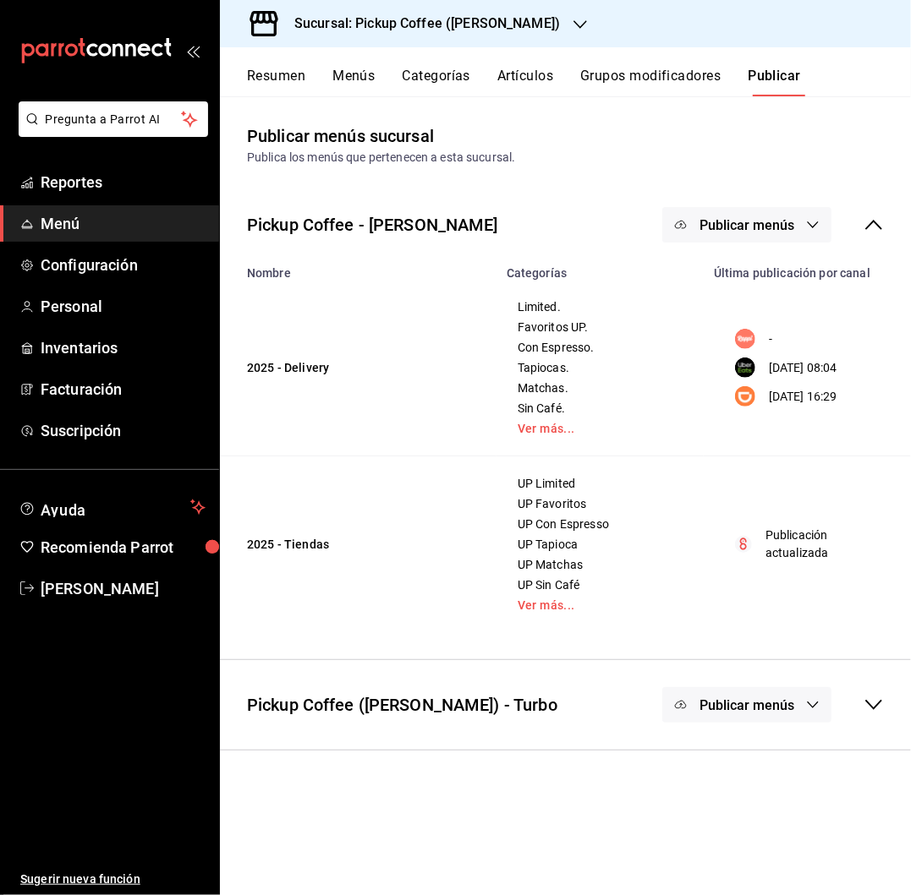
click at [722, 223] on span "Publicar menús" at bounding box center [746, 225] width 95 height 16
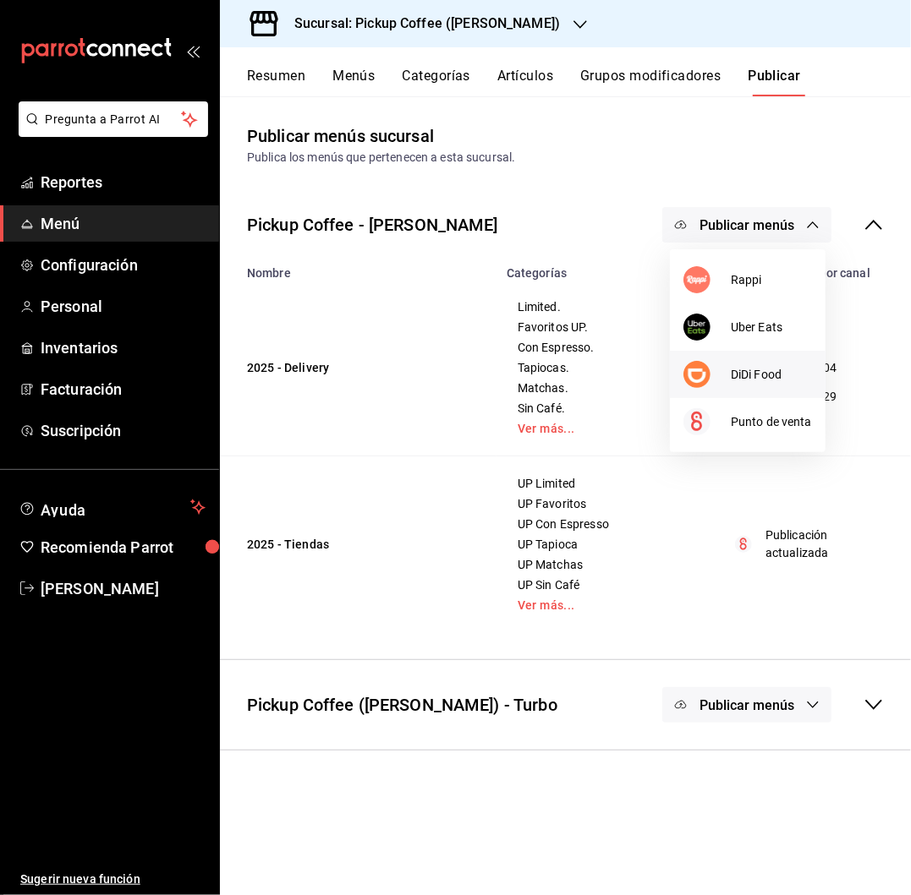
click at [727, 358] on li "DiDi Food" at bounding box center [748, 374] width 156 height 47
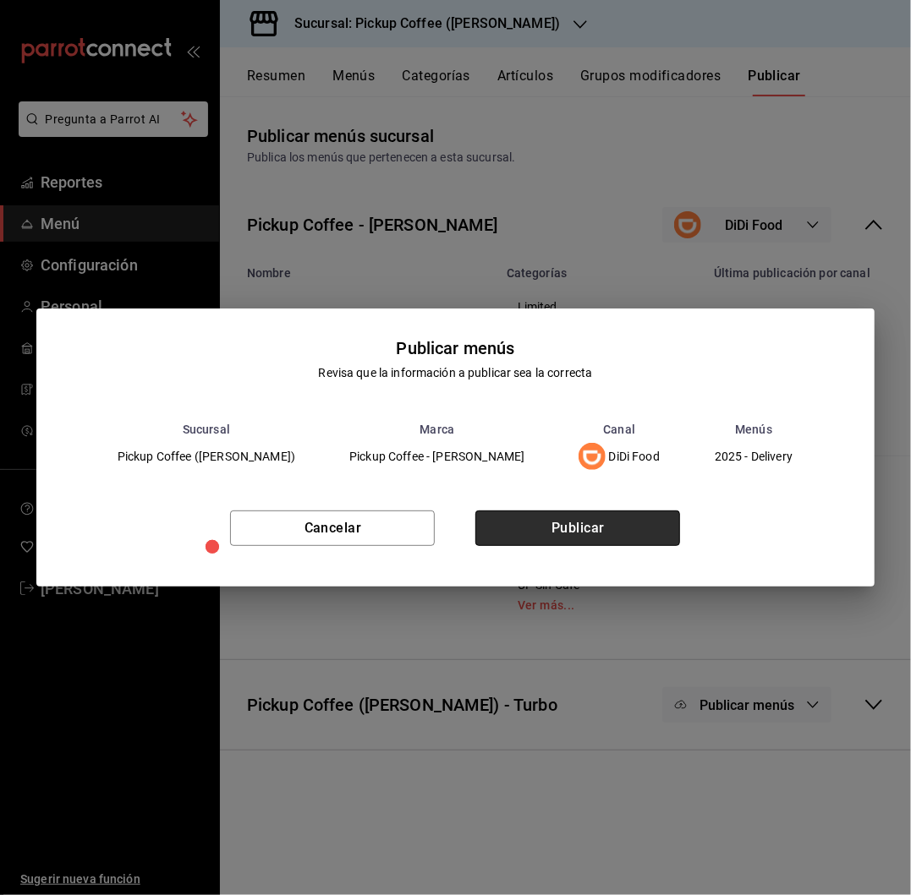
click at [568, 533] on button "Publicar" at bounding box center [577, 529] width 205 height 36
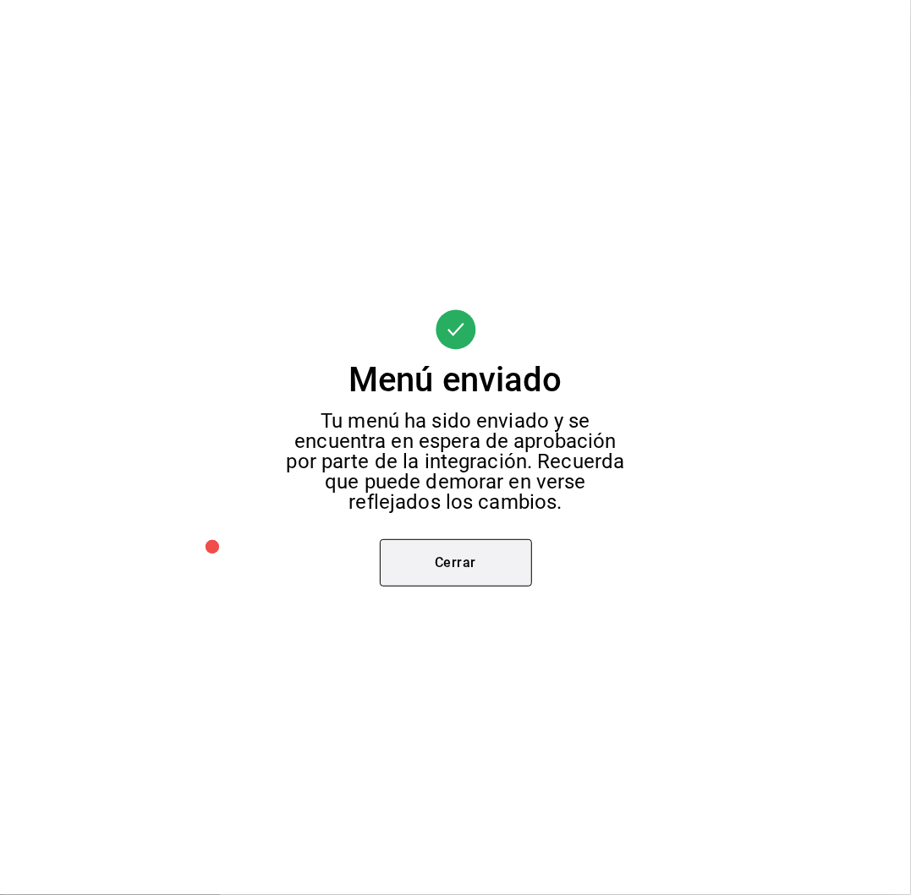
click at [464, 555] on button "Cerrar" at bounding box center [456, 562] width 152 height 47
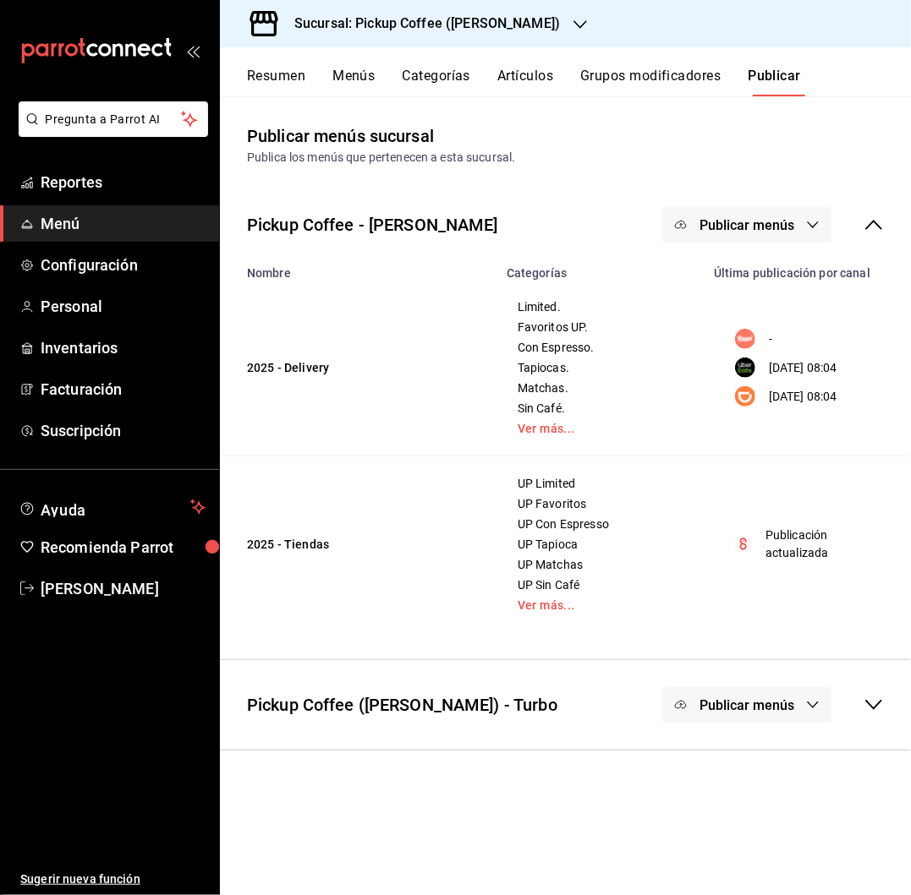
click at [489, 37] on div "Sucursal: Pickup Coffee (Pabellon Cuauhtemoc)" at bounding box center [413, 23] width 360 height 47
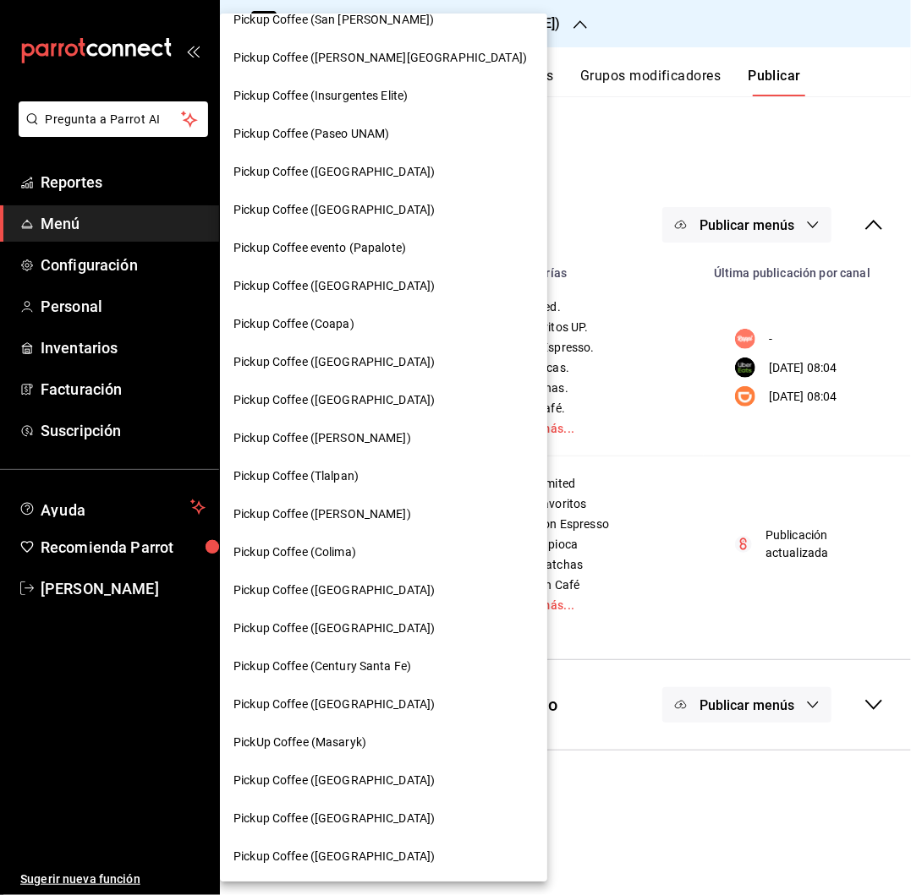
scroll to position [436, 0]
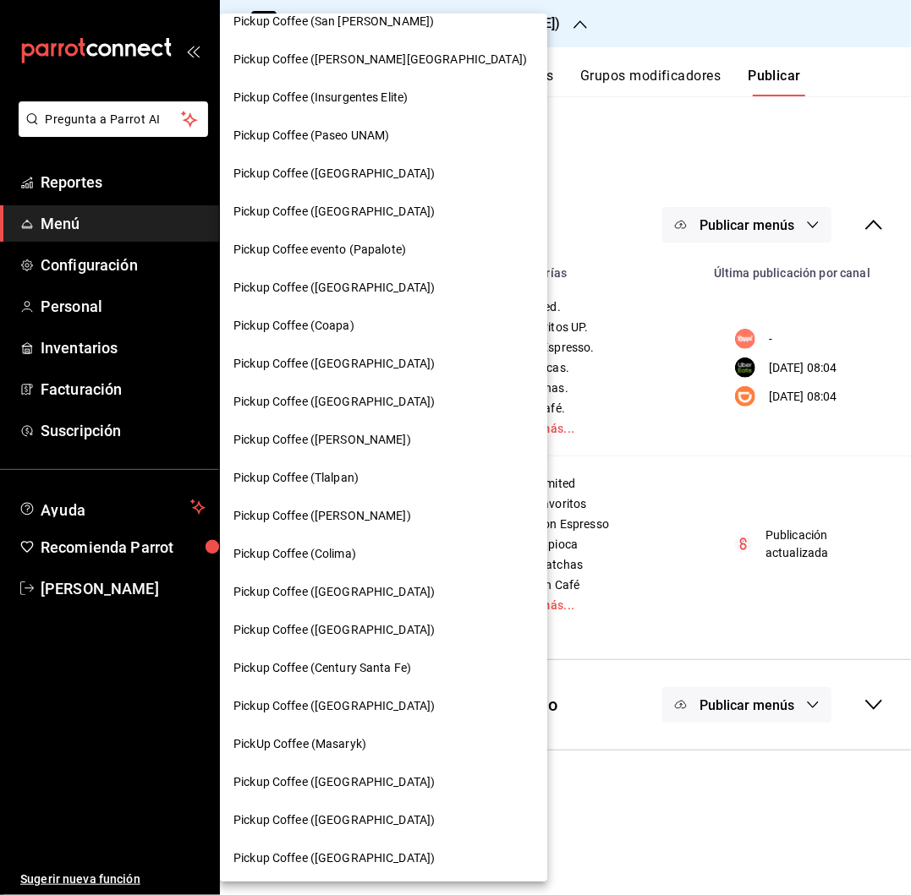
click at [359, 517] on span "Pickup Coffee (Cuauhtemoc)" at bounding box center [322, 516] width 178 height 18
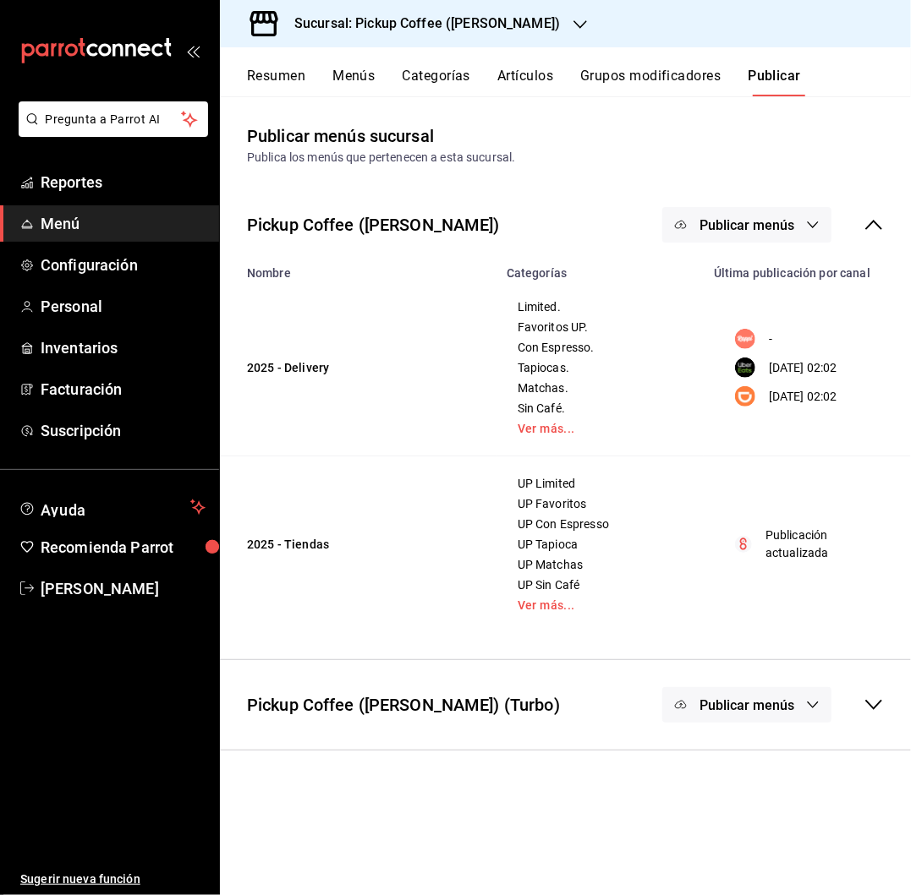
click at [282, 74] on button "Resumen" at bounding box center [276, 82] width 58 height 29
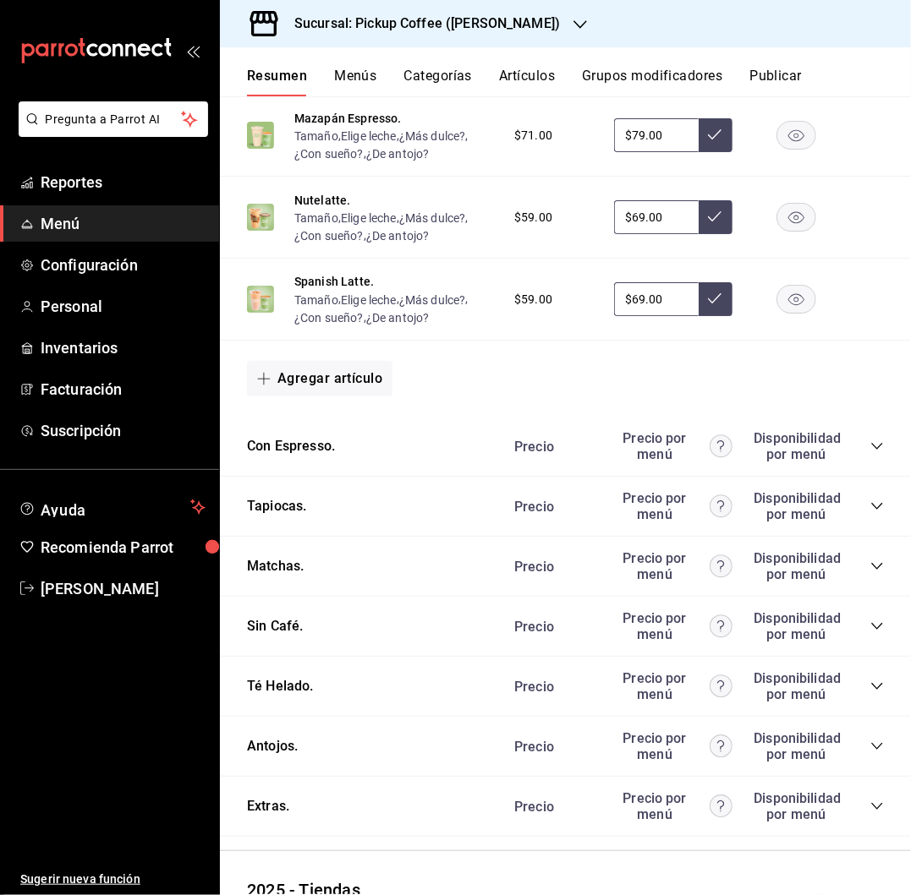
scroll to position [667, 0]
click at [862, 438] on div "Precio Precio por menú Disponibilidad por menú" at bounding box center [690, 446] width 386 height 32
click at [870, 450] on icon "collapse-category-row" at bounding box center [877, 446] width 14 height 14
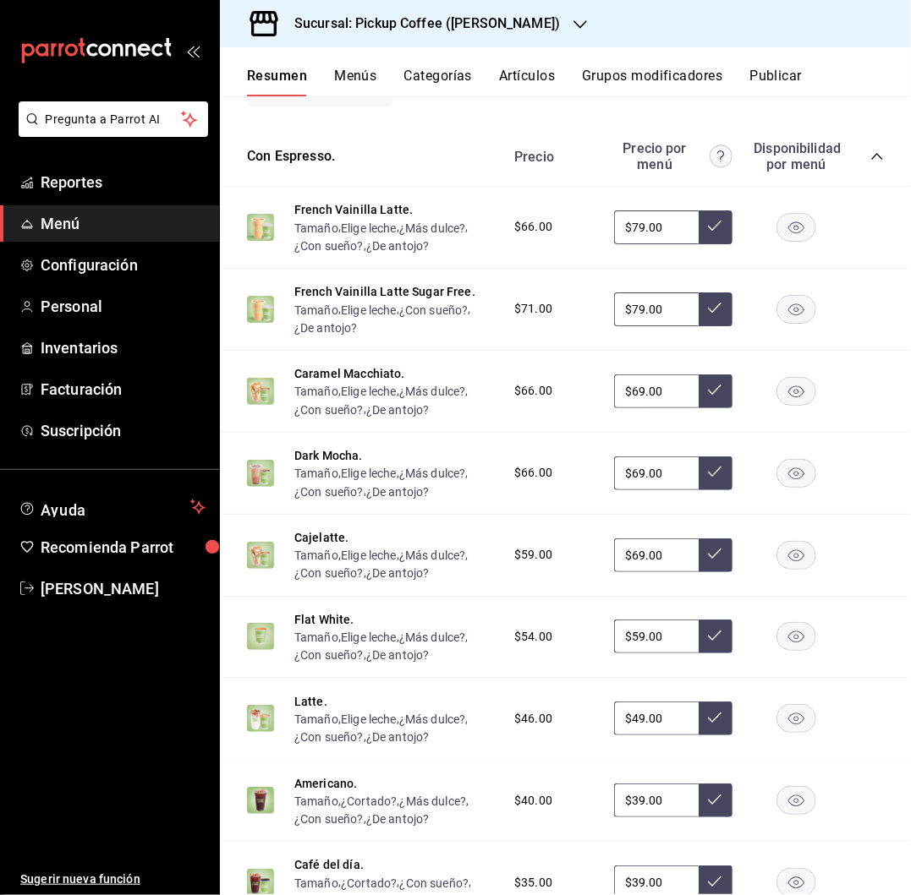
scroll to position [955, 0]
click at [777, 555] on rect "button" at bounding box center [796, 556] width 39 height 28
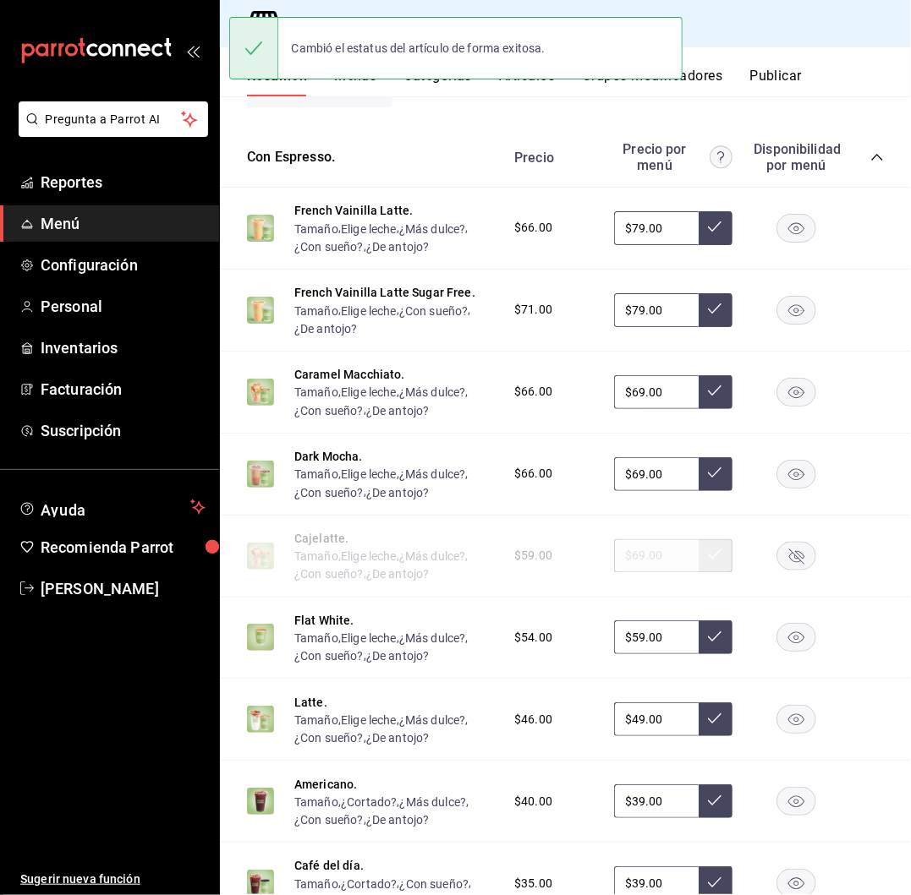
click at [785, 77] on button "Publicar" at bounding box center [775, 82] width 52 height 29
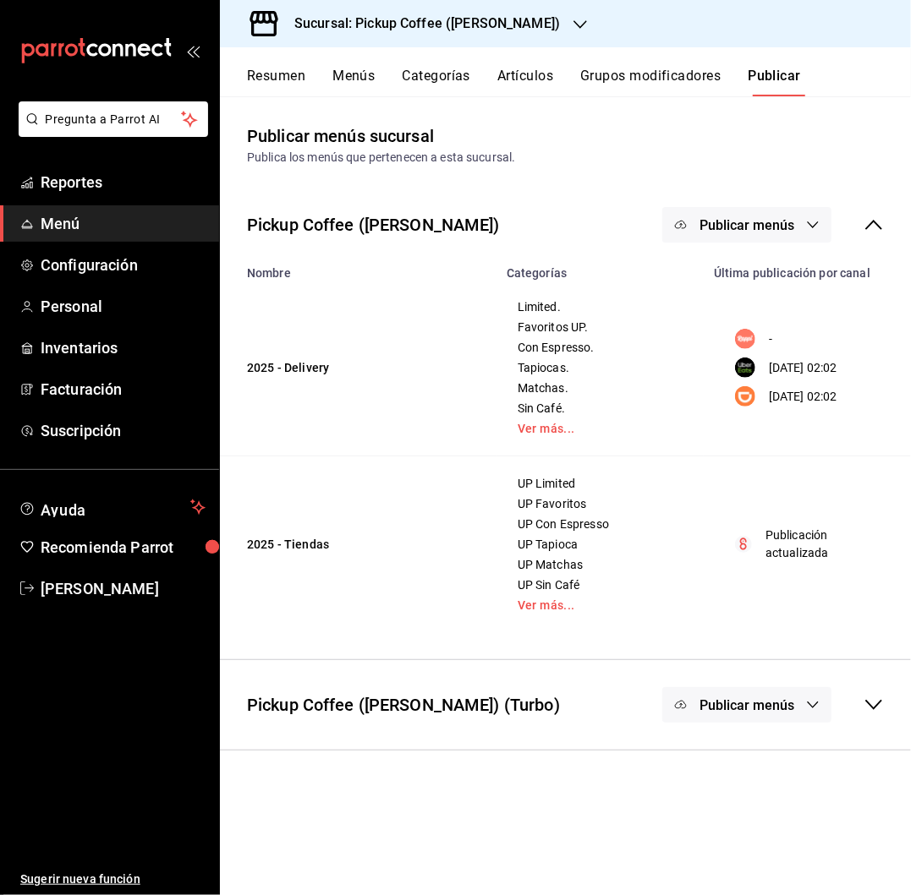
click at [759, 217] on span "Publicar menús" at bounding box center [746, 225] width 95 height 16
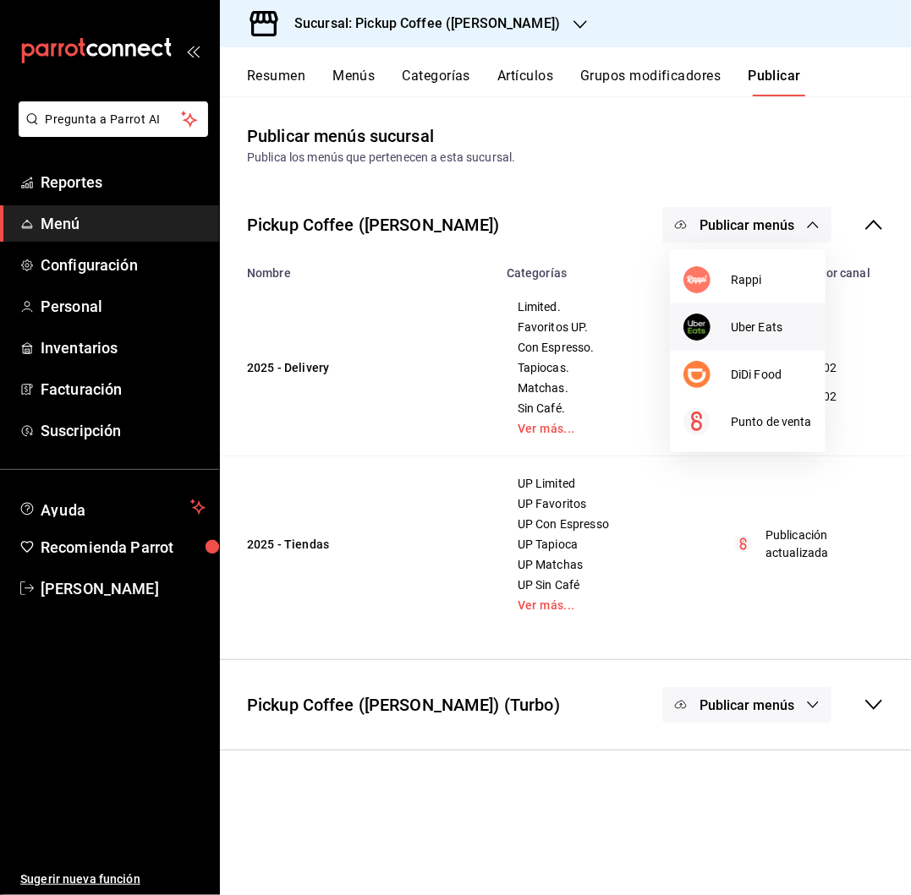
click at [741, 330] on span "Uber Eats" at bounding box center [770, 328] width 81 height 18
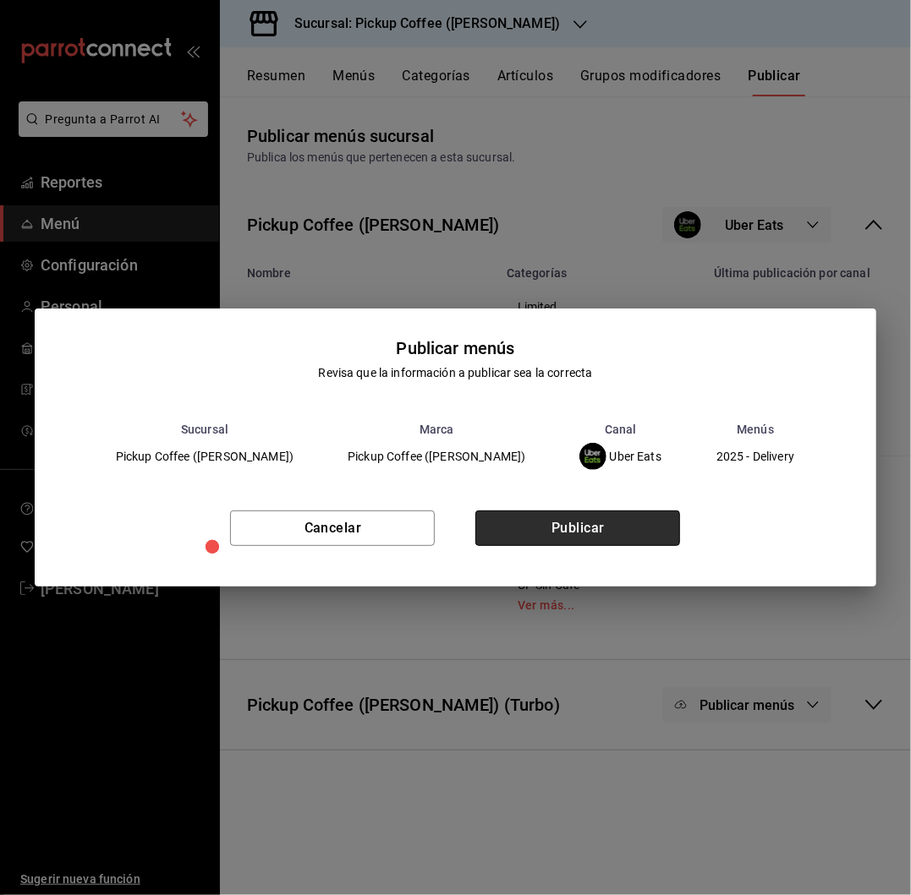
click at [546, 515] on button "Publicar" at bounding box center [577, 529] width 205 height 36
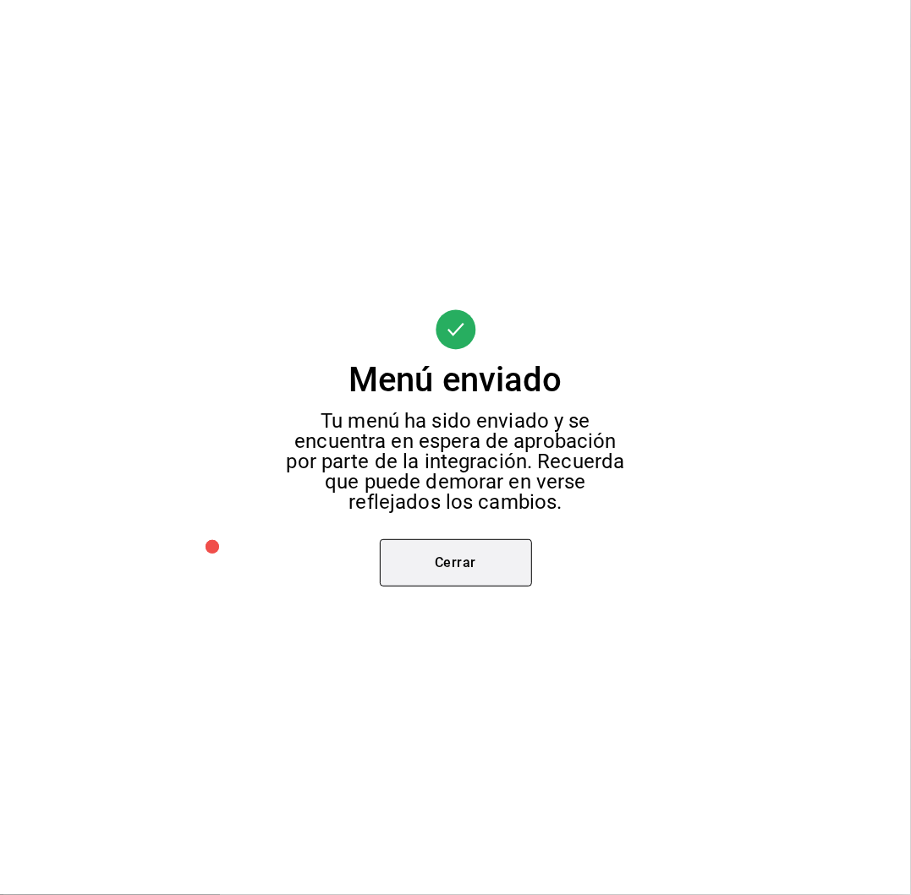
click at [442, 567] on button "Cerrar" at bounding box center [456, 562] width 152 height 47
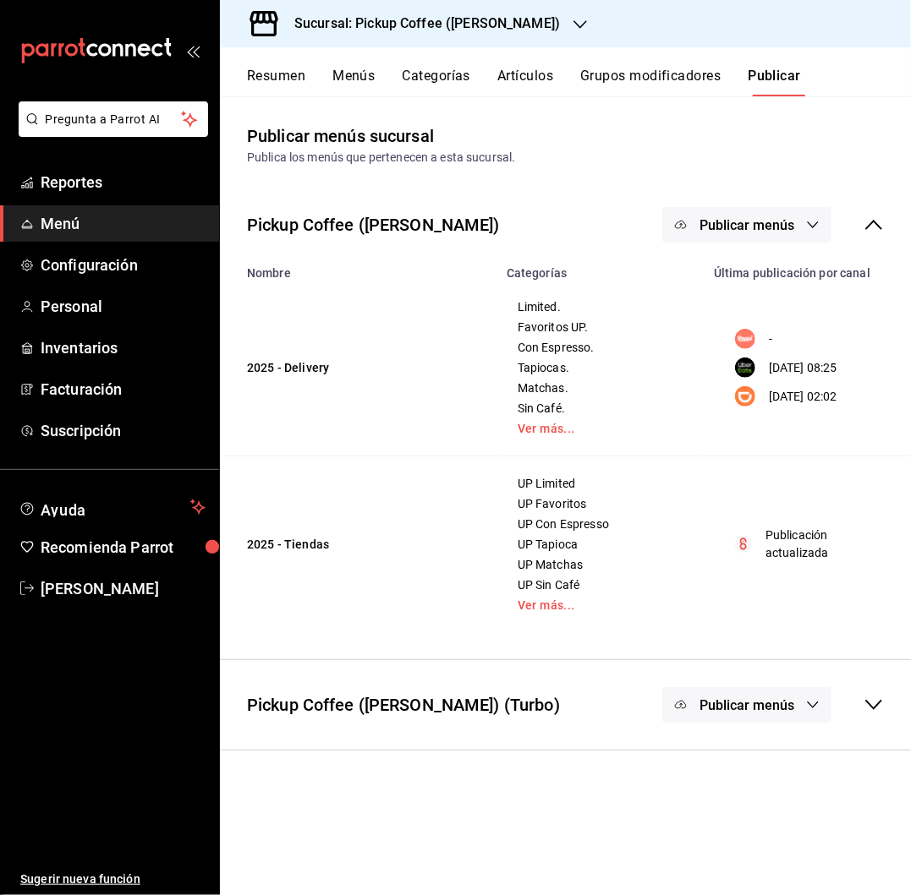
click at [733, 233] on button "Publicar menús" at bounding box center [746, 225] width 169 height 36
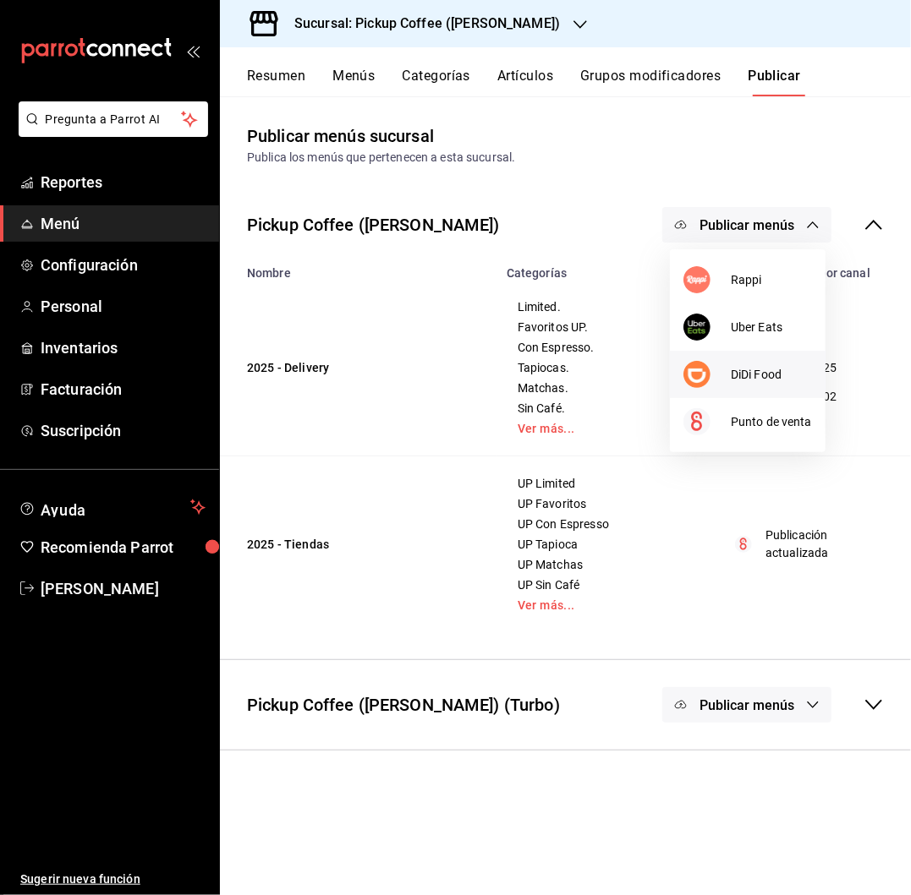
click at [725, 367] on div at bounding box center [706, 374] width 47 height 27
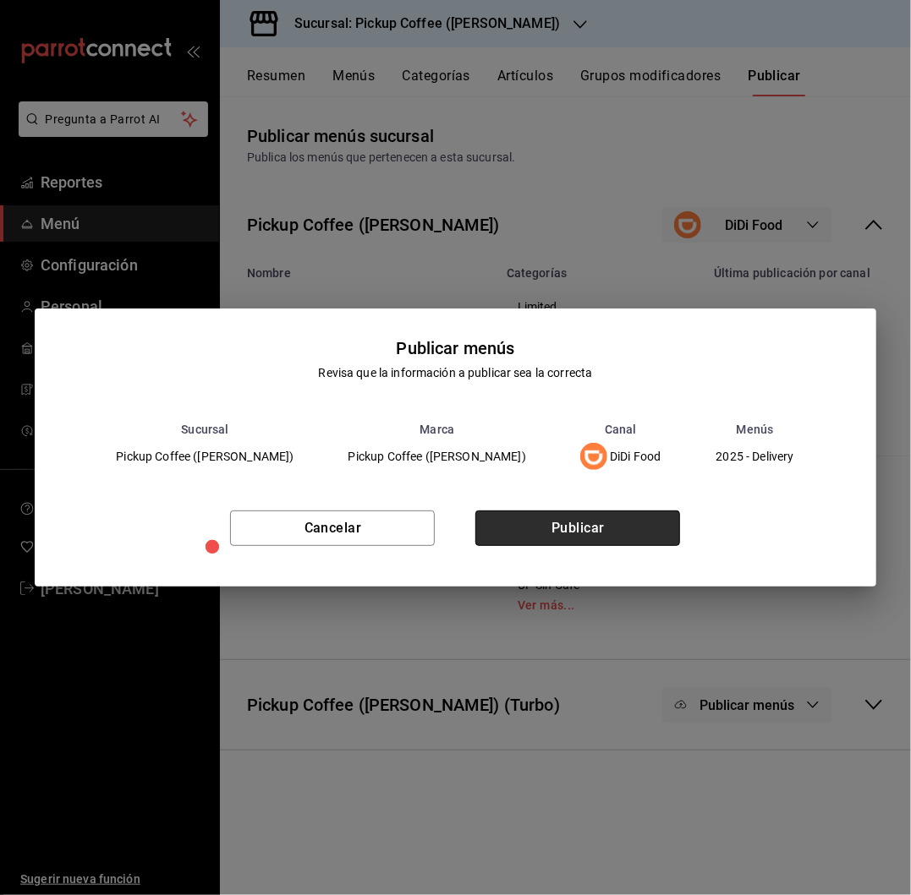
click at [559, 523] on button "Publicar" at bounding box center [577, 529] width 205 height 36
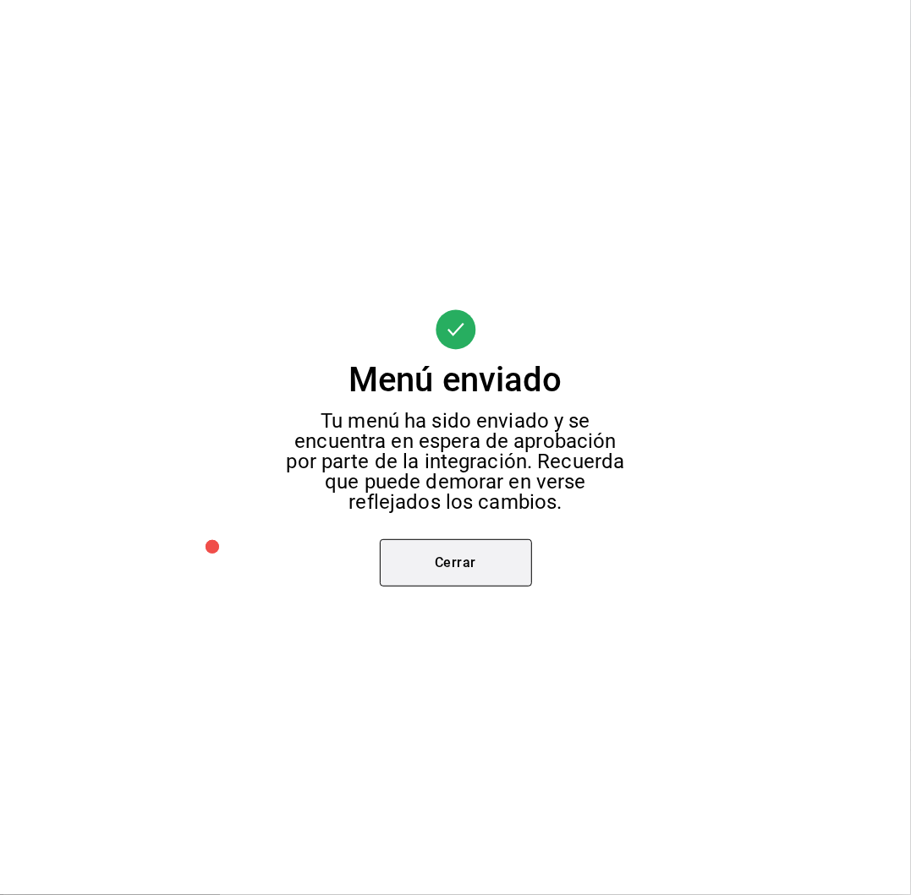
click at [495, 555] on button "Cerrar" at bounding box center [456, 562] width 152 height 47
